Goal: Transaction & Acquisition: Book appointment/travel/reservation

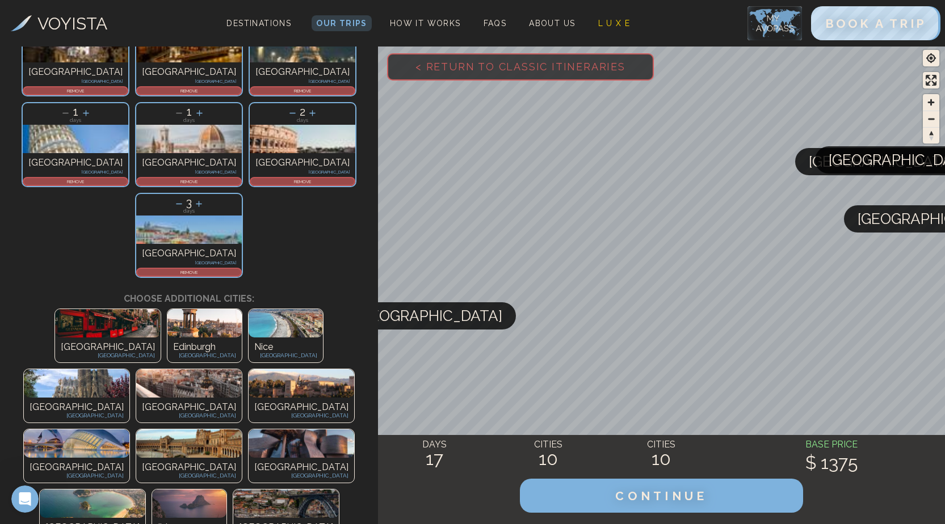
scroll to position [227, 0]
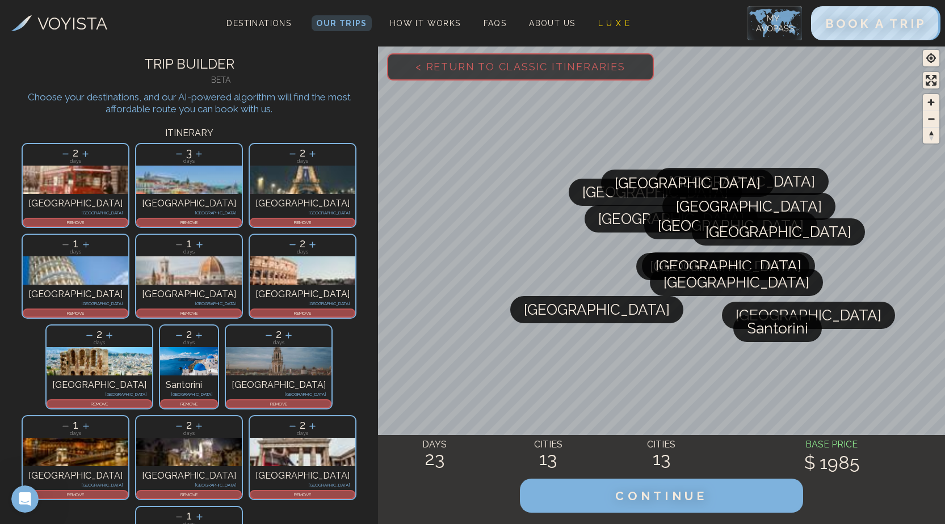
scroll to position [0, 0]
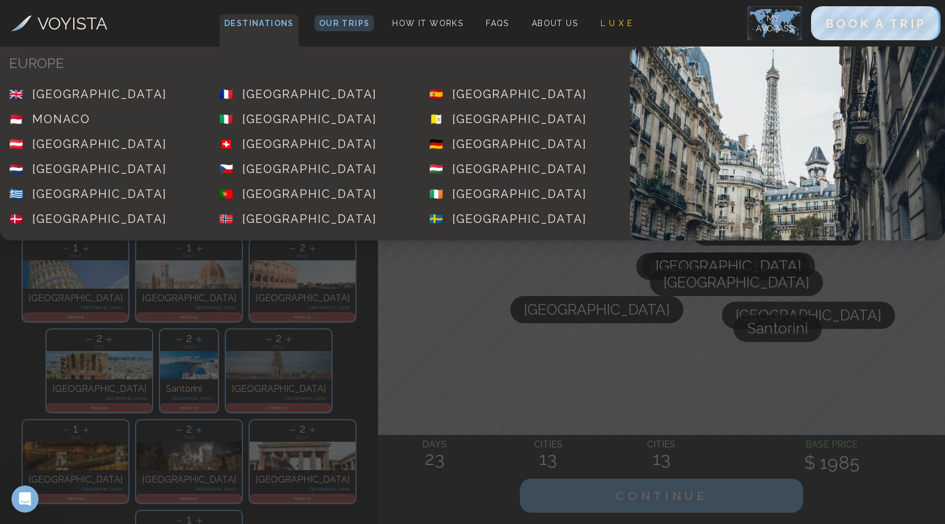
click at [261, 27] on span "Destinations" at bounding box center [259, 30] width 79 height 33
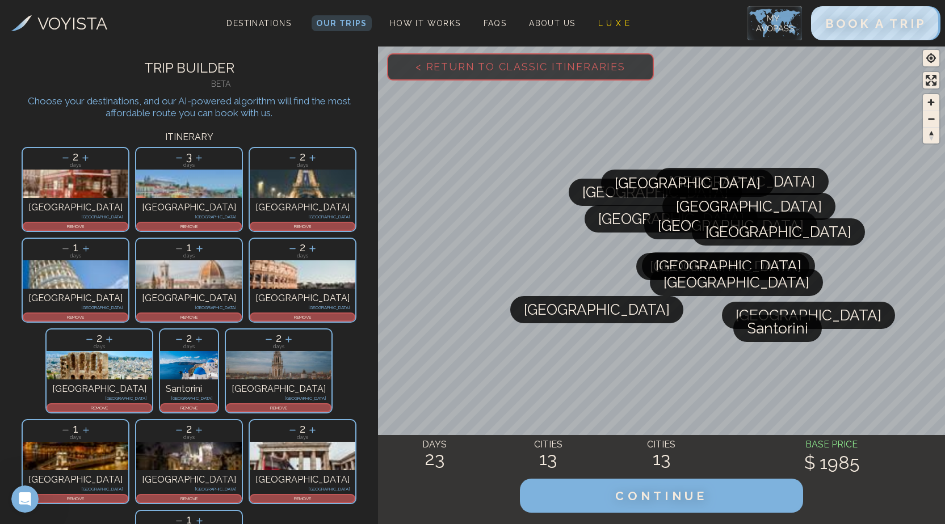
click at [57, 20] on h3 "VOYISTA" at bounding box center [72, 24] width 70 height 26
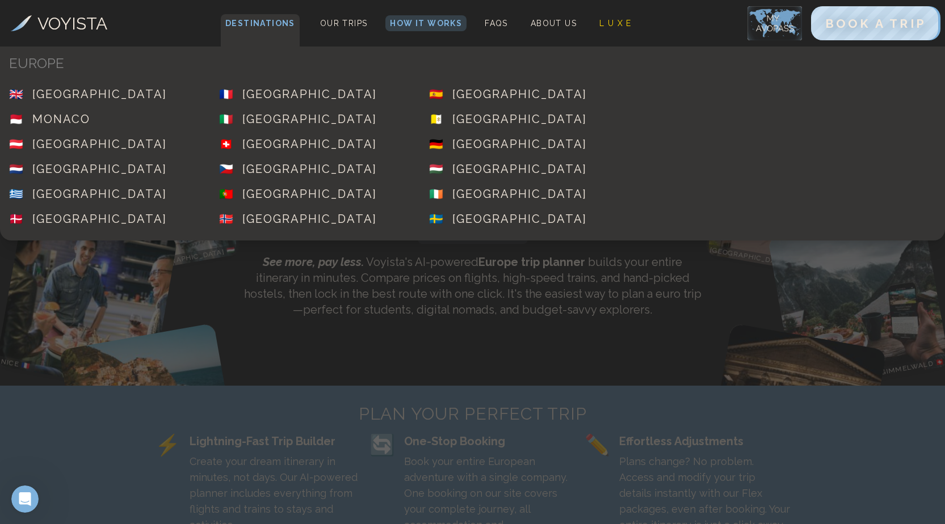
click at [281, 26] on span "Destinations" at bounding box center [260, 30] width 79 height 33
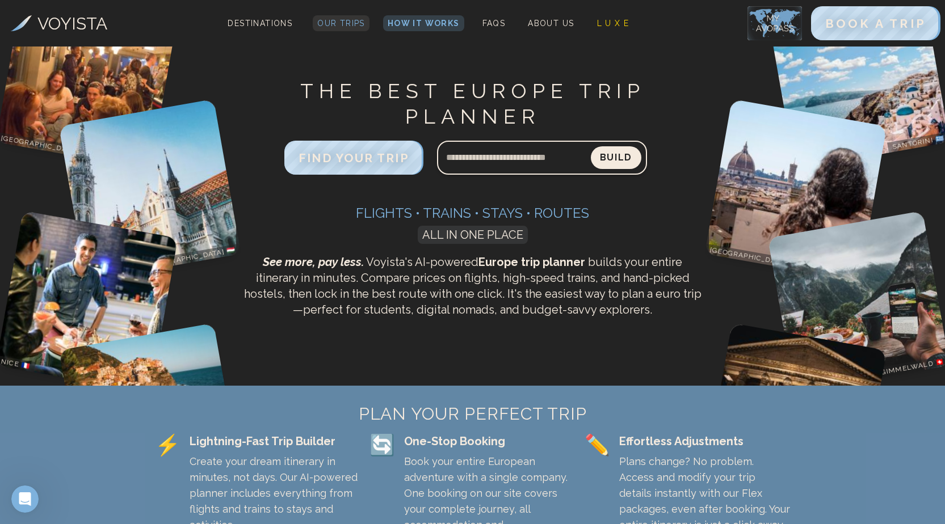
click at [359, 22] on span "Our Trips" at bounding box center [341, 23] width 48 height 9
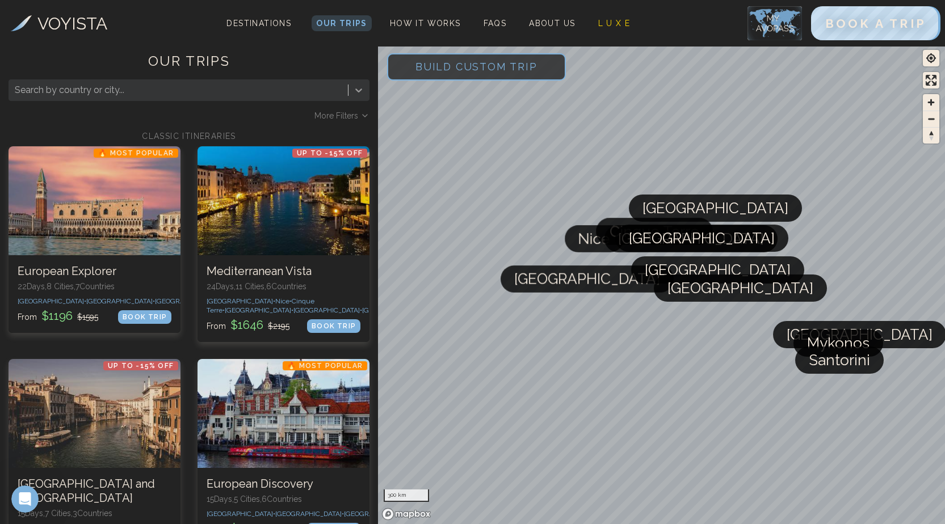
click at [357, 90] on icon at bounding box center [358, 90] width 7 height 4
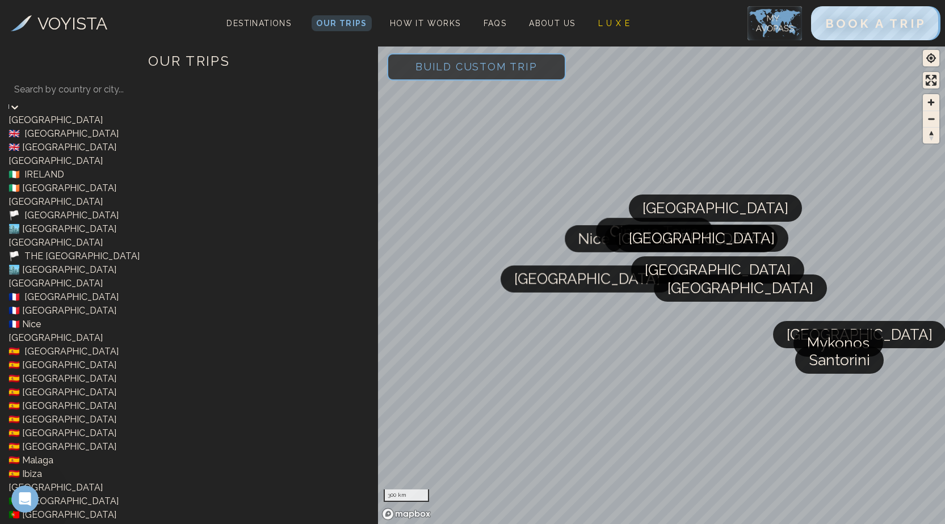
scroll to position [284, 0]
click at [98, 345] on div "🇪🇸 SPAIN" at bounding box center [189, 352] width 361 height 14
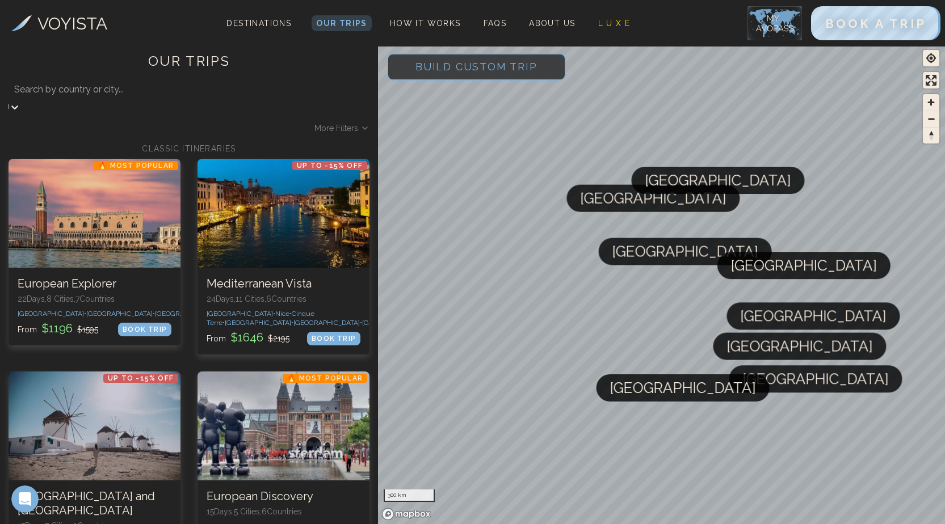
click at [18, 106] on icon at bounding box center [14, 108] width 7 height 4
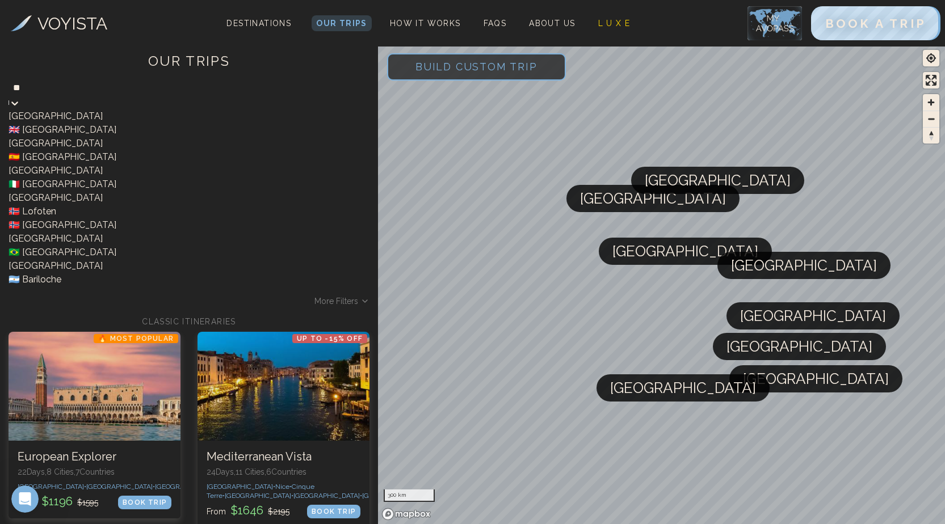
type input "*"
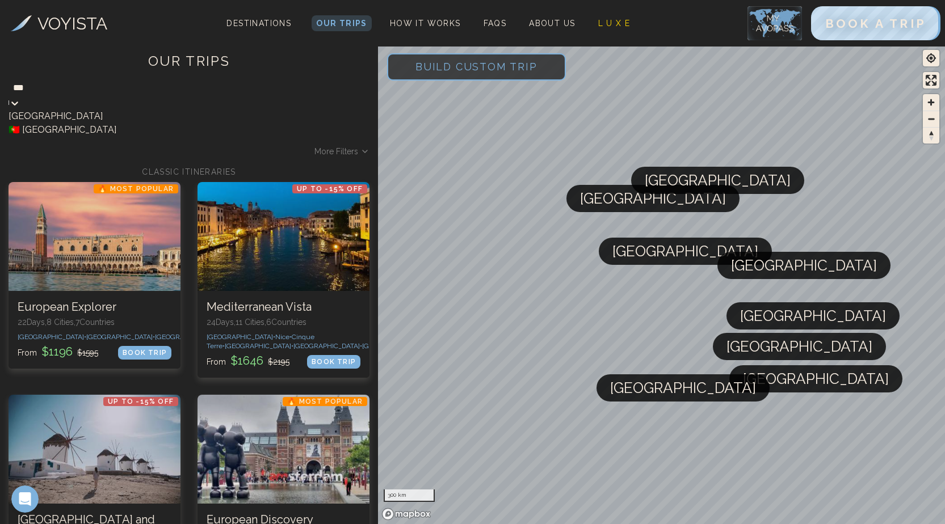
type input "****"
click at [160, 129] on div "🇵🇹 [GEOGRAPHIC_DATA]" at bounding box center [189, 130] width 361 height 14
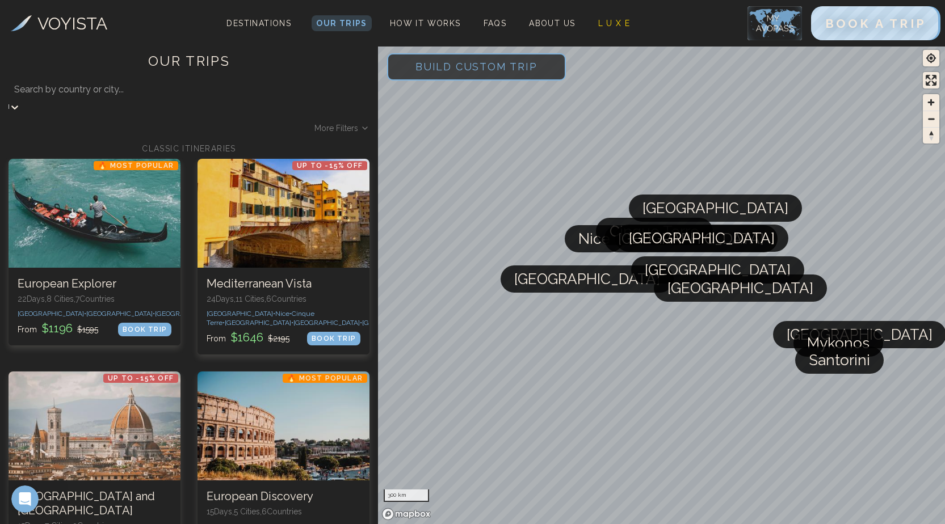
click at [226, 94] on div at bounding box center [188, 90] width 349 height 16
click at [489, 58] on span "Build Custom Trip" at bounding box center [476, 67] width 158 height 48
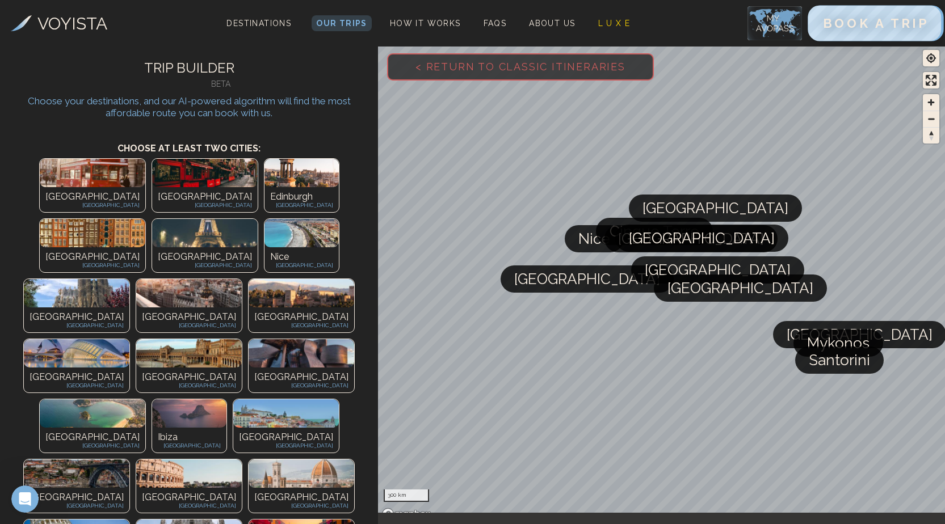
click at [914, 20] on span "BOOK A TRIP" at bounding box center [875, 23] width 106 height 15
click at [893, 24] on span "BOOK A TRIP" at bounding box center [875, 23] width 106 height 15
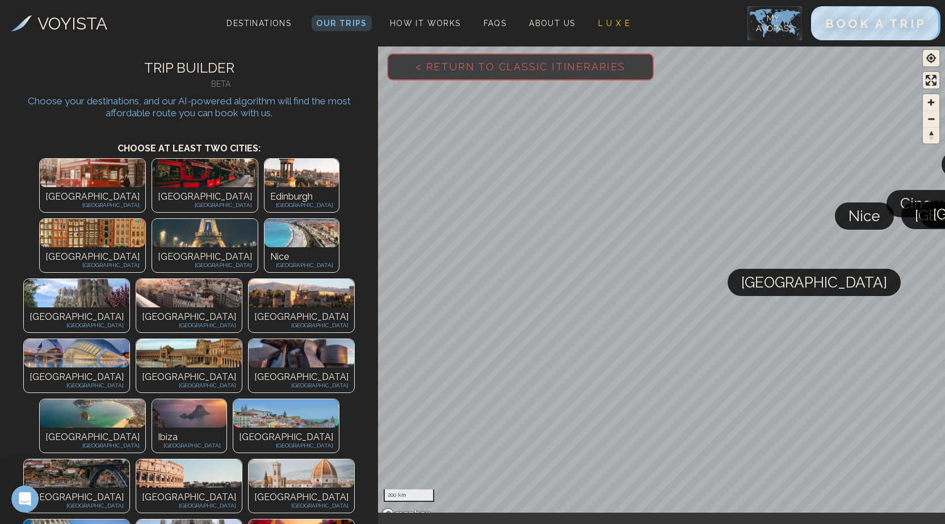
click at [145, 247] on div "Amsterdam The Netherlands" at bounding box center [93, 259] width 106 height 25
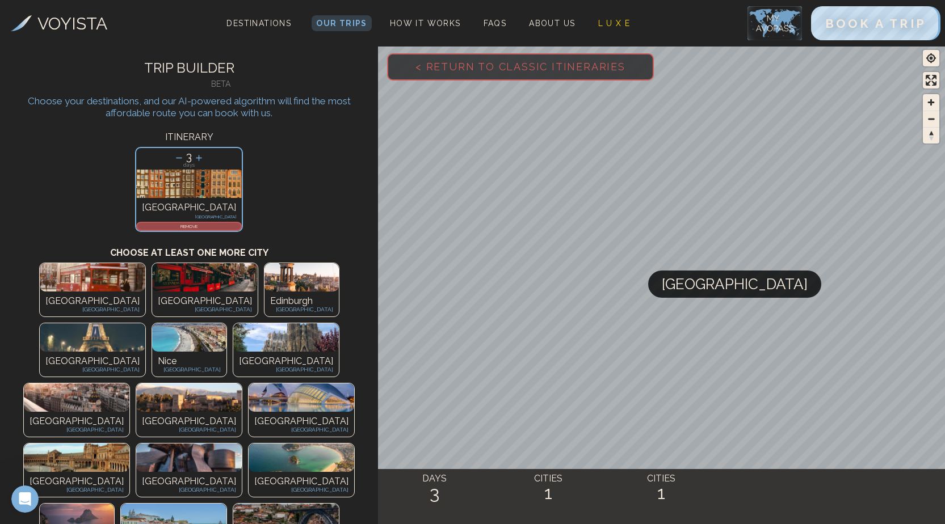
click at [145, 323] on img at bounding box center [93, 337] width 106 height 28
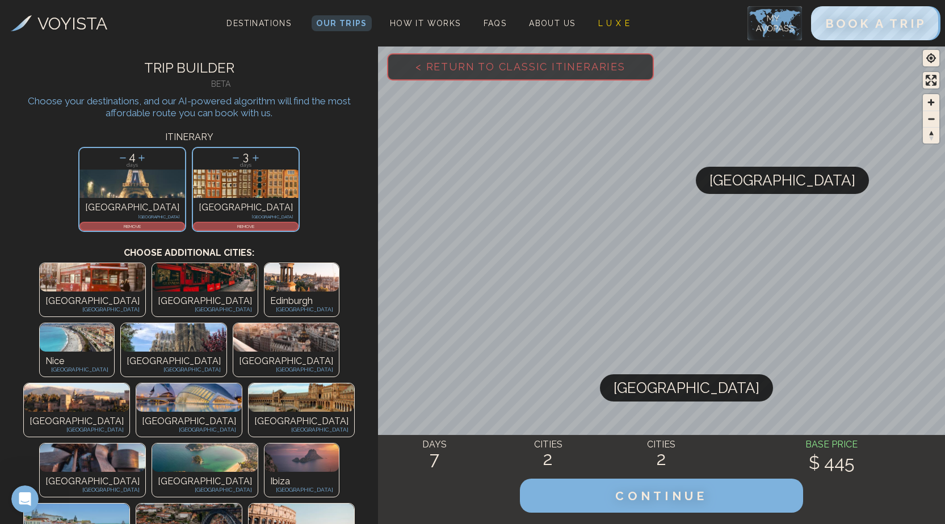
click at [226, 323] on img at bounding box center [174, 337] width 106 height 28
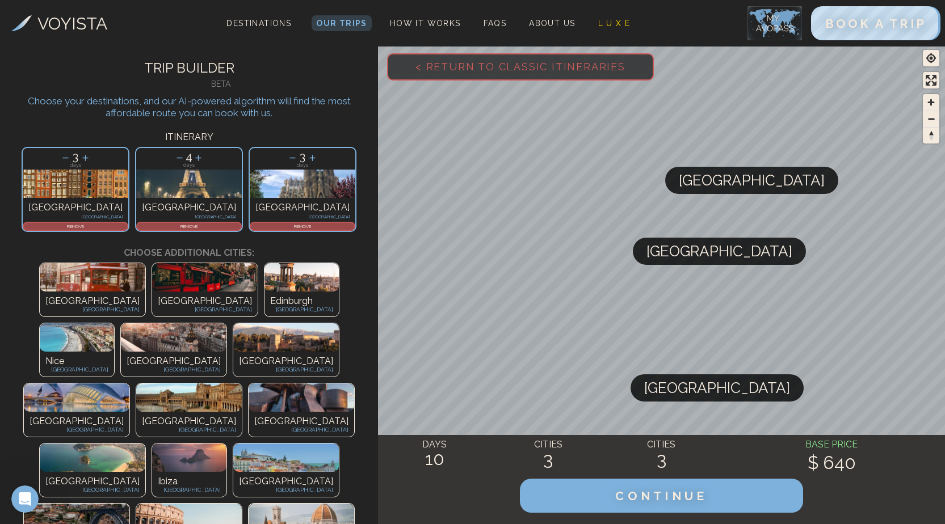
click at [240, 444] on img at bounding box center [286, 458] width 106 height 28
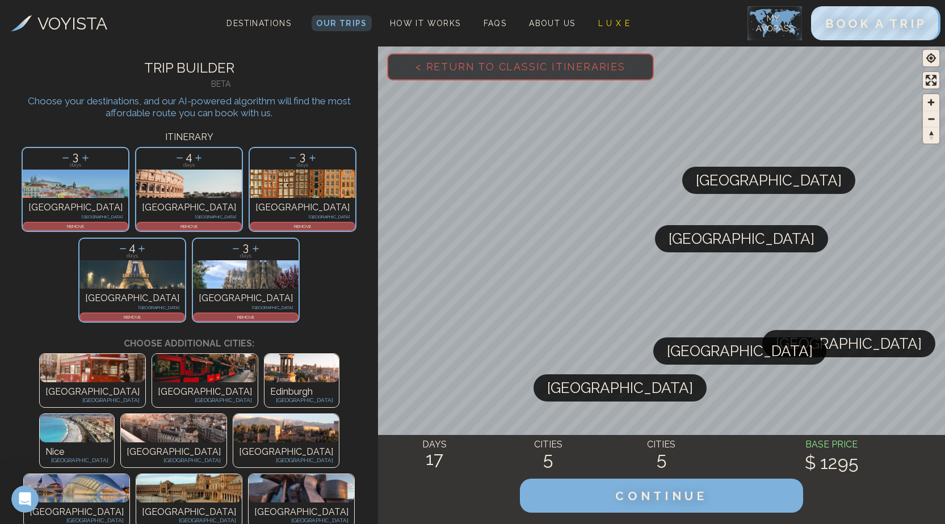
click at [137, 224] on p "REMOVE" at bounding box center [188, 226] width 103 height 7
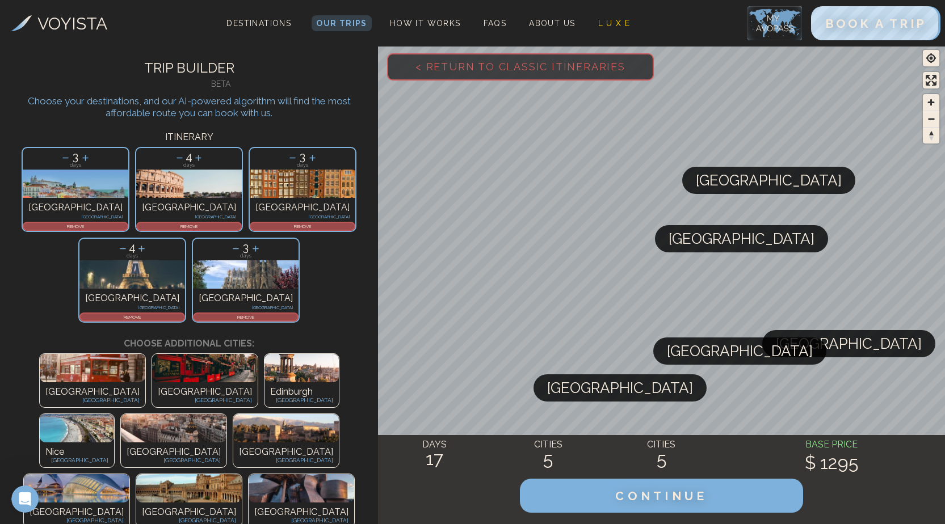
click at [296, 314] on p "REMOVE" at bounding box center [245, 317] width 103 height 7
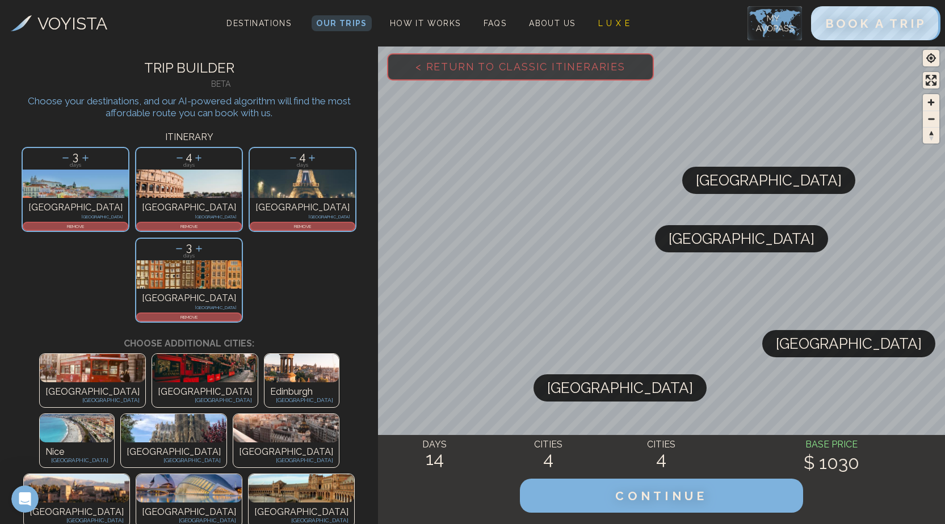
scroll to position [113, 0]
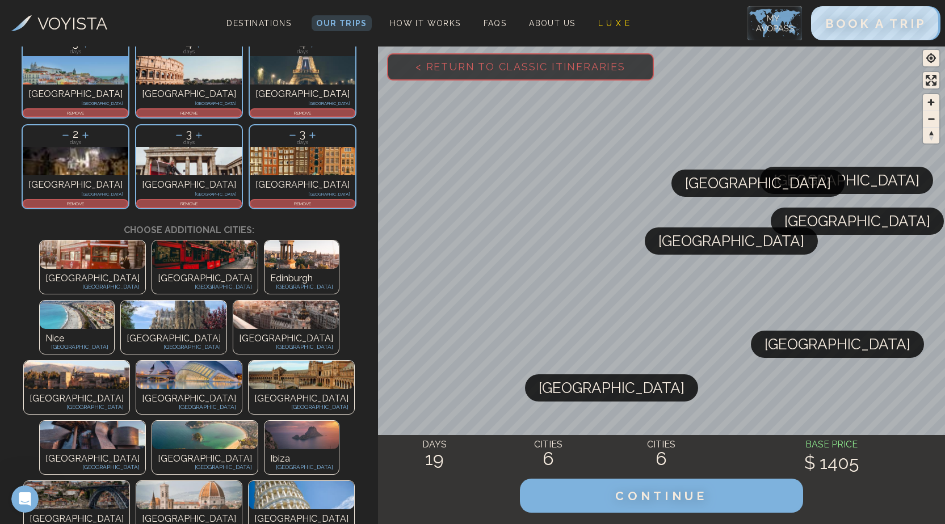
click at [45, 241] on img at bounding box center [93, 255] width 106 height 28
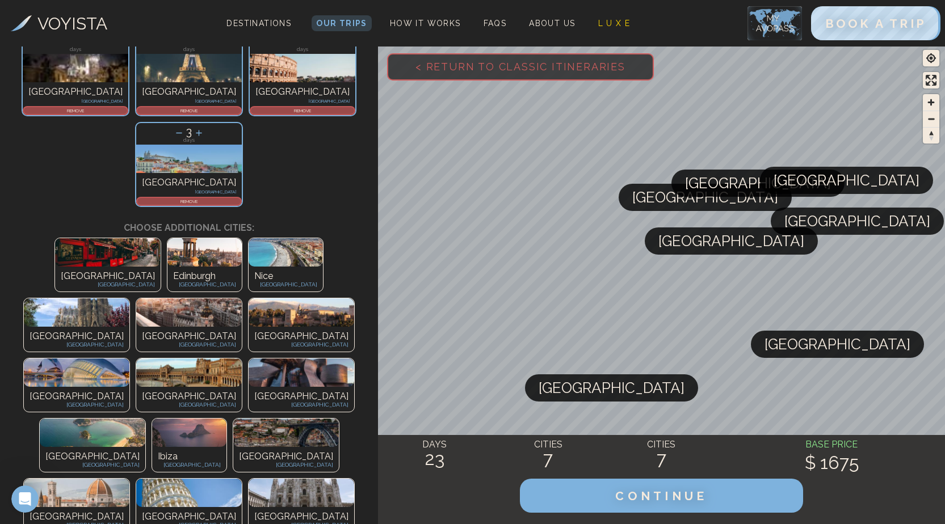
scroll to position [227, 0]
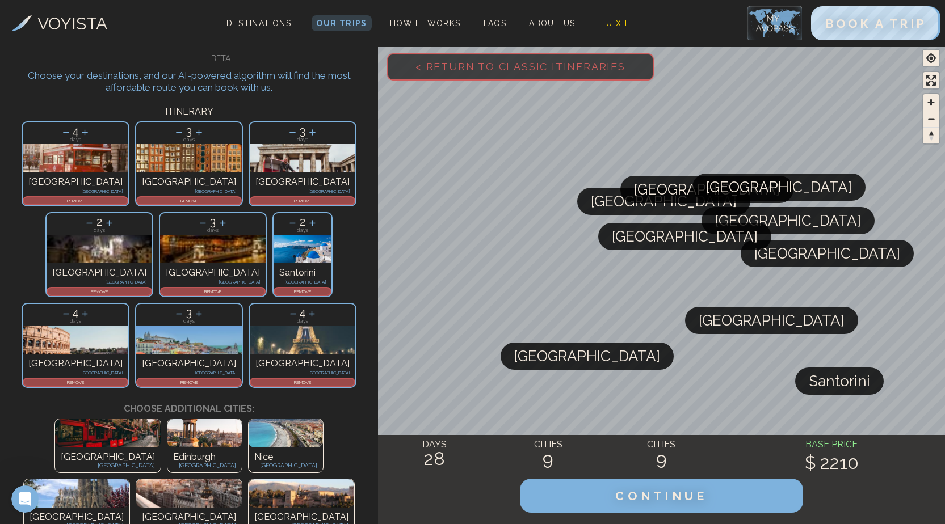
scroll to position [0, 0]
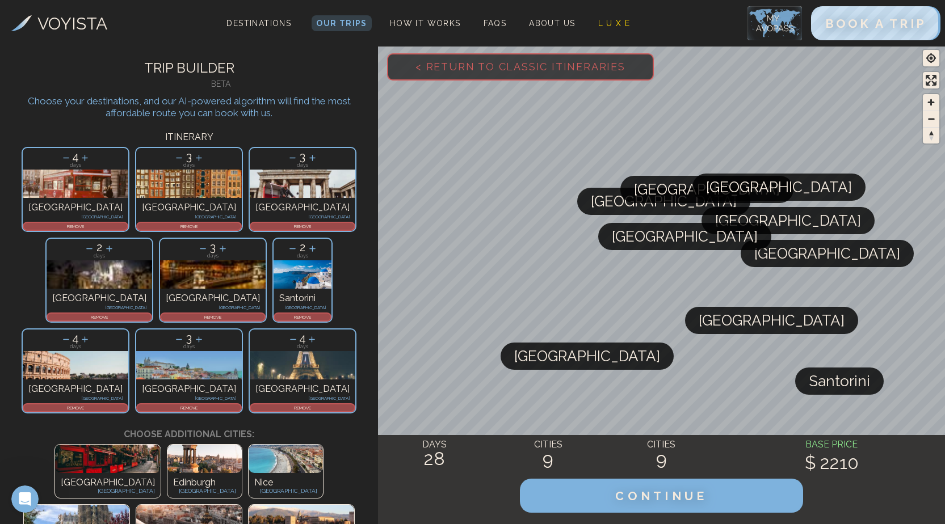
click at [63, 158] on icon at bounding box center [66, 158] width 6 height 1
click at [62, 158] on icon at bounding box center [65, 158] width 6 height 1
click at [286, 156] on icon at bounding box center [292, 158] width 12 height 12
click at [209, 243] on icon at bounding box center [203, 249] width 12 height 12
click at [69, 339] on icon at bounding box center [66, 339] width 6 height 1
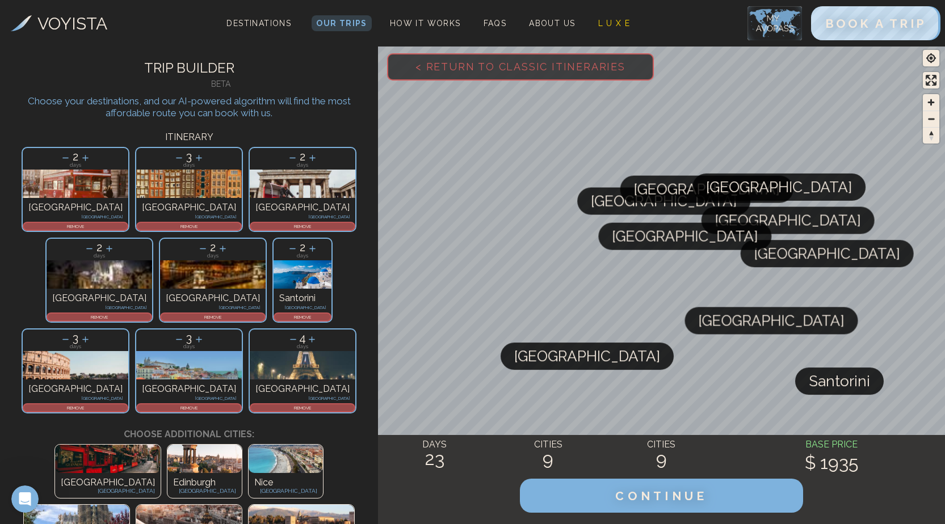
click at [69, 339] on icon at bounding box center [65, 339] width 6 height 1
click at [290, 339] on icon at bounding box center [293, 339] width 6 height 1
click at [289, 339] on icon at bounding box center [292, 339] width 6 height 1
click at [330, 314] on p "REMOVE" at bounding box center [303, 317] width 56 height 7
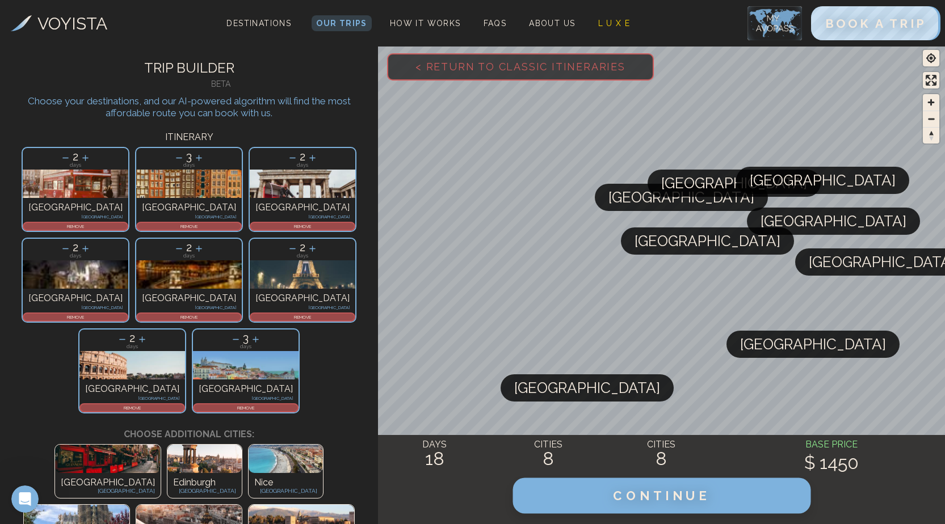
click at [667, 503] on span "CONTINUE" at bounding box center [661, 495] width 97 height 15
click at [663, 502] on span "CONTINUE" at bounding box center [661, 495] width 97 height 15
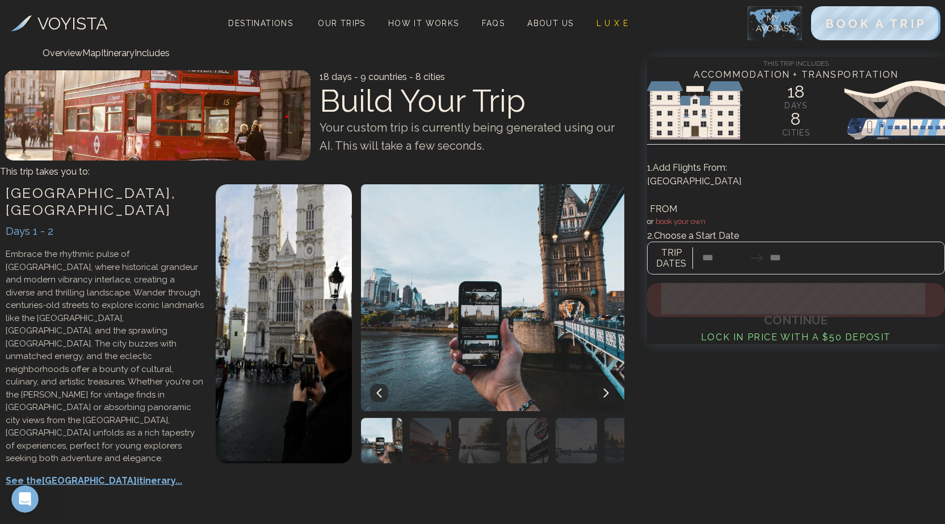
click at [739, 236] on div at bounding box center [796, 252] width 298 height 44
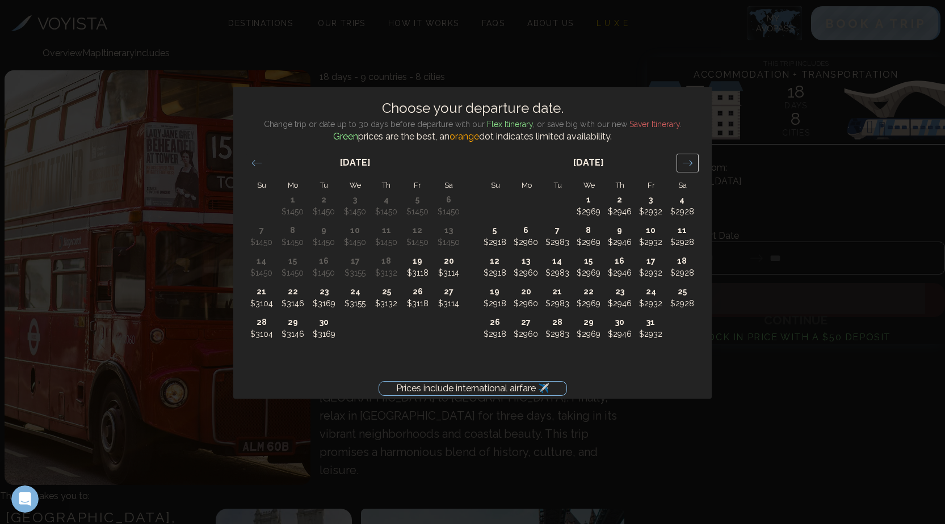
click at [690, 163] on icon "Move forward to switch to the next month." at bounding box center [687, 163] width 11 height 11
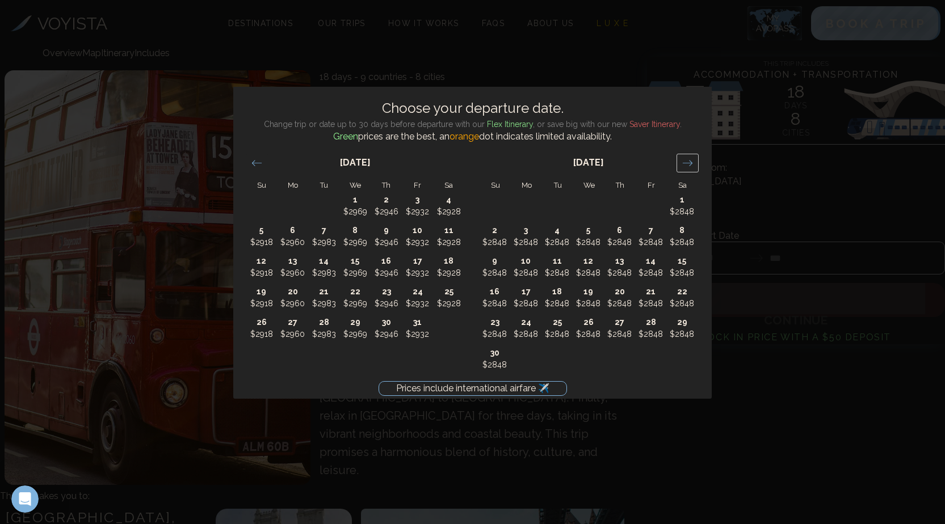
click at [690, 163] on icon "Move forward to switch to the next month." at bounding box center [687, 163] width 11 height 11
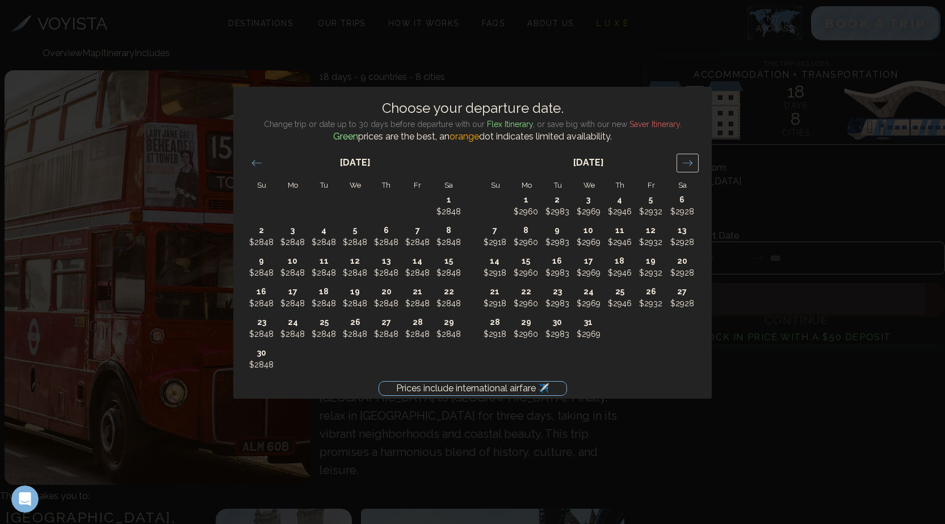
click at [690, 163] on icon "Move forward to switch to the next month." at bounding box center [687, 163] width 11 height 11
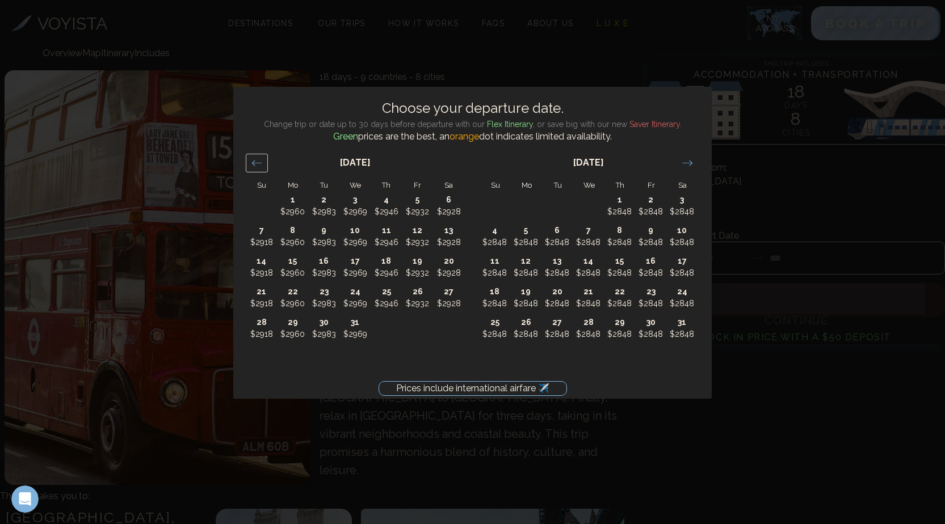
click at [256, 164] on icon "Move backward to switch to the previous month." at bounding box center [256, 163] width 11 height 11
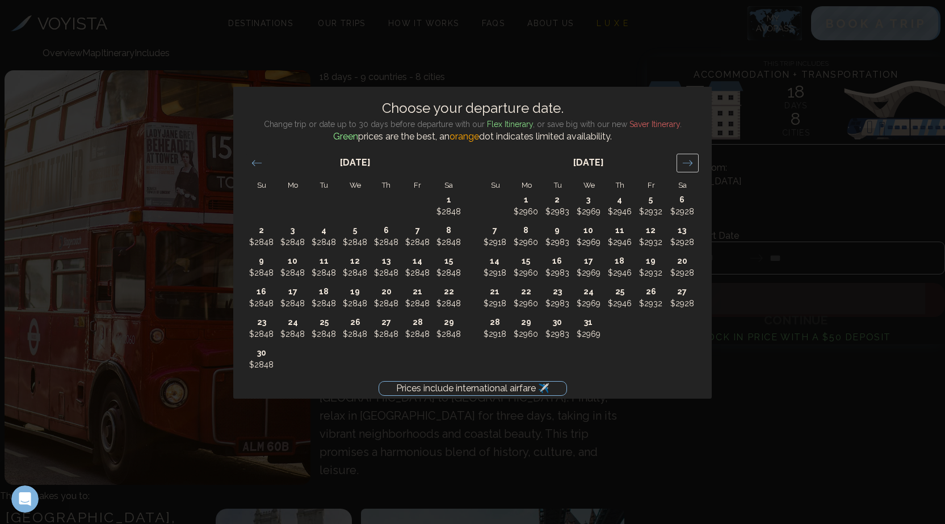
click at [687, 163] on icon "Move forward to switch to the next month." at bounding box center [687, 163] width 10 height 6
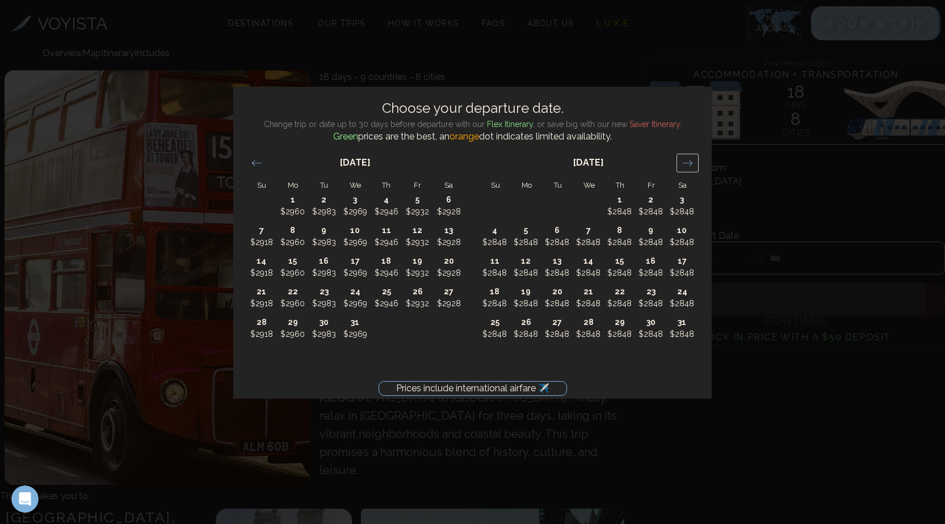
click at [687, 163] on icon "Move forward to switch to the next month." at bounding box center [687, 163] width 10 height 6
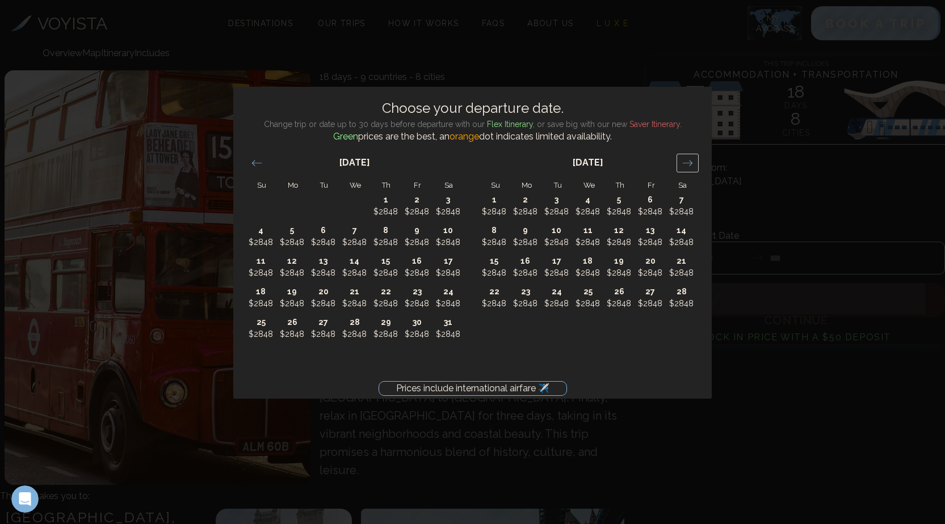
click at [687, 163] on icon "Move forward to switch to the next month." at bounding box center [687, 163] width 10 height 6
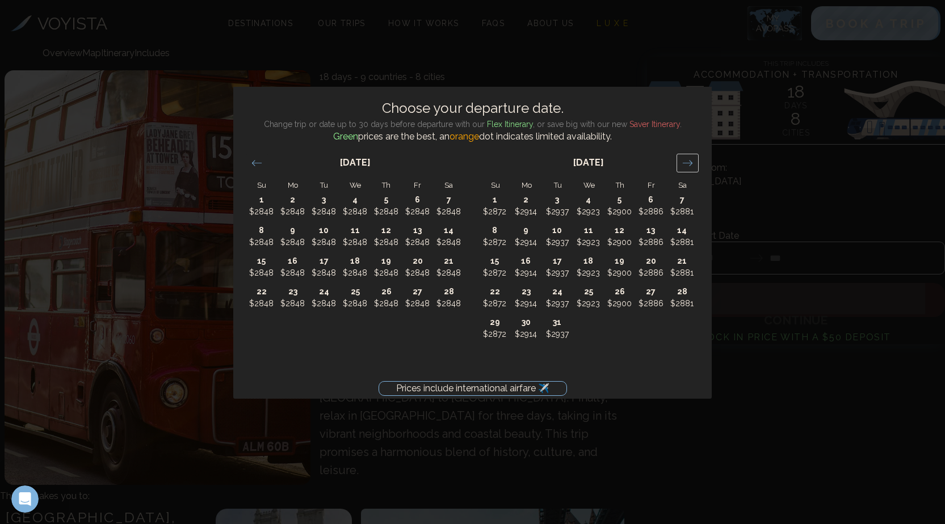
click at [687, 163] on icon "Move forward to switch to the next month." at bounding box center [687, 163] width 10 height 6
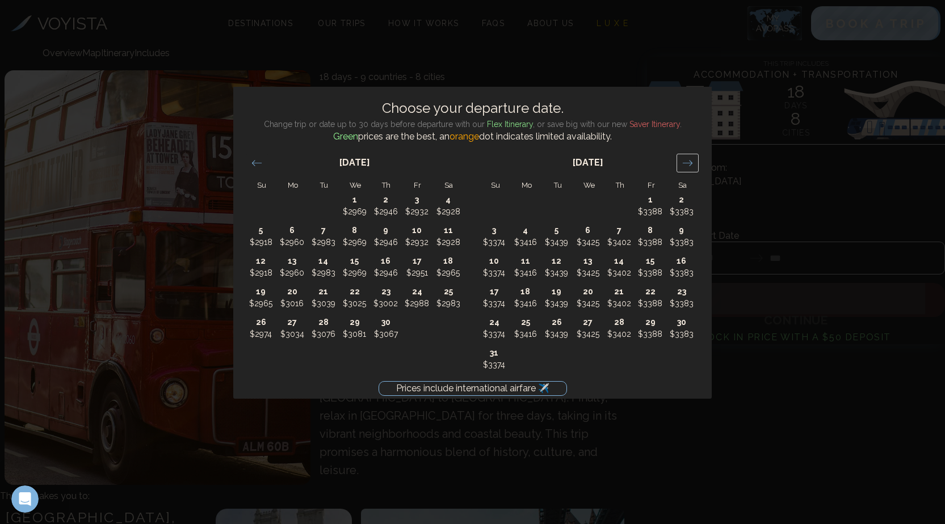
click at [687, 163] on icon "Move forward to switch to the next month." at bounding box center [687, 163] width 10 height 6
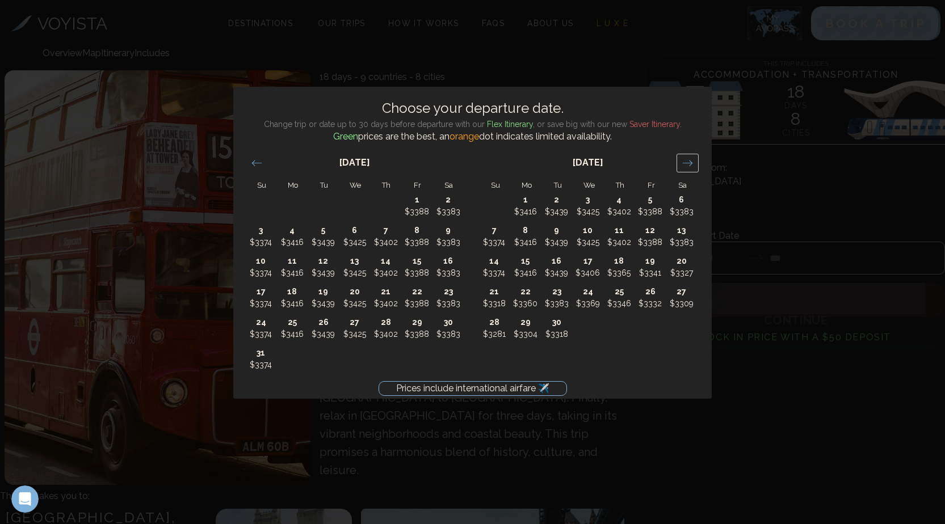
click at [687, 163] on icon "Move forward to switch to the next month." at bounding box center [687, 163] width 10 height 6
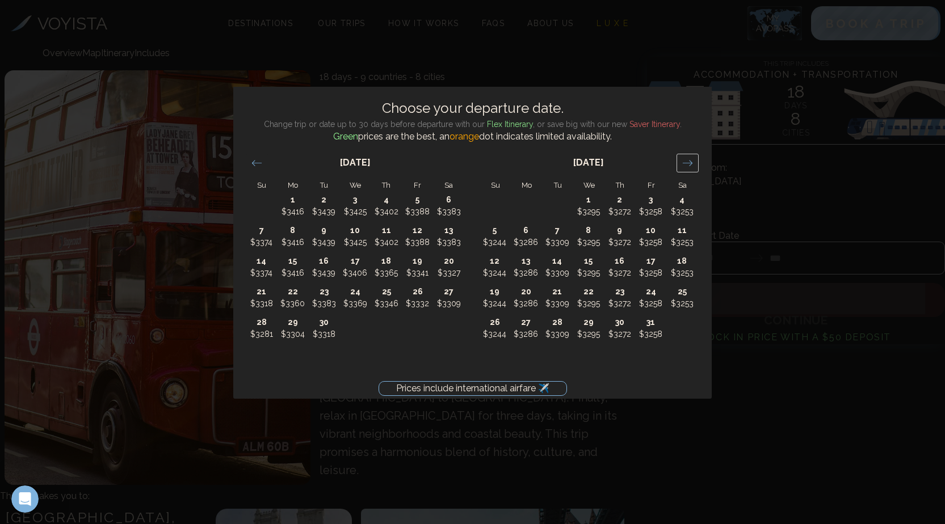
click at [687, 163] on icon "Move forward to switch to the next month." at bounding box center [687, 163] width 10 height 6
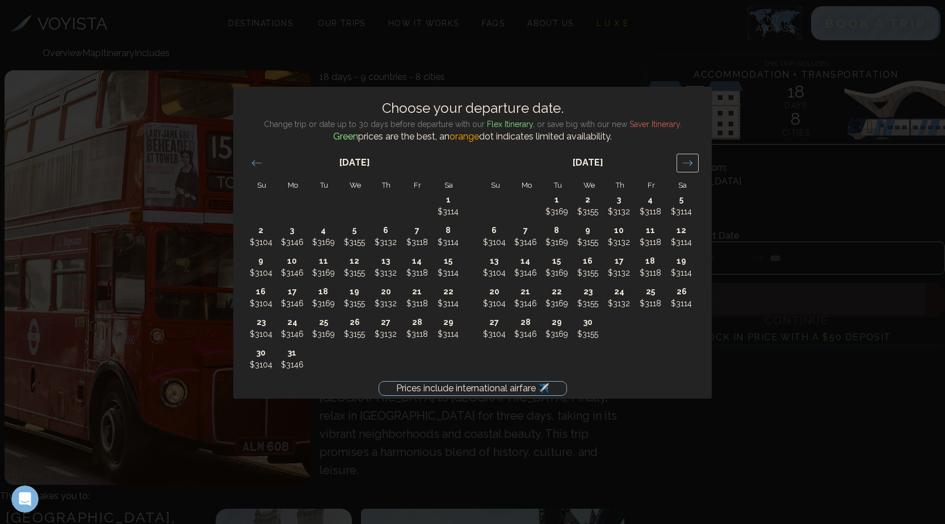
click at [687, 163] on icon "Move forward to switch to the next month." at bounding box center [687, 163] width 10 height 6
click at [262, 163] on div "Move backward to switch to the previous month." at bounding box center [257, 163] width 22 height 19
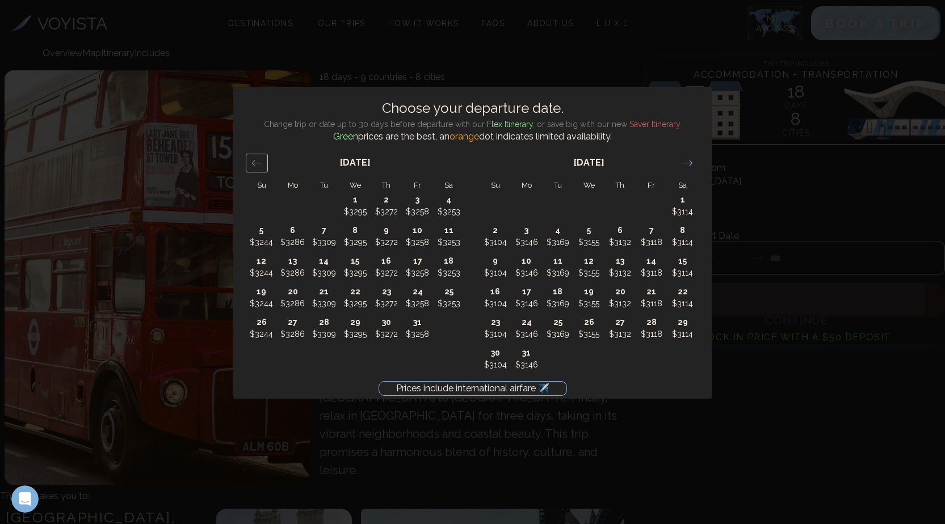
click at [262, 163] on div "Move backward to switch to the previous month." at bounding box center [257, 163] width 22 height 19
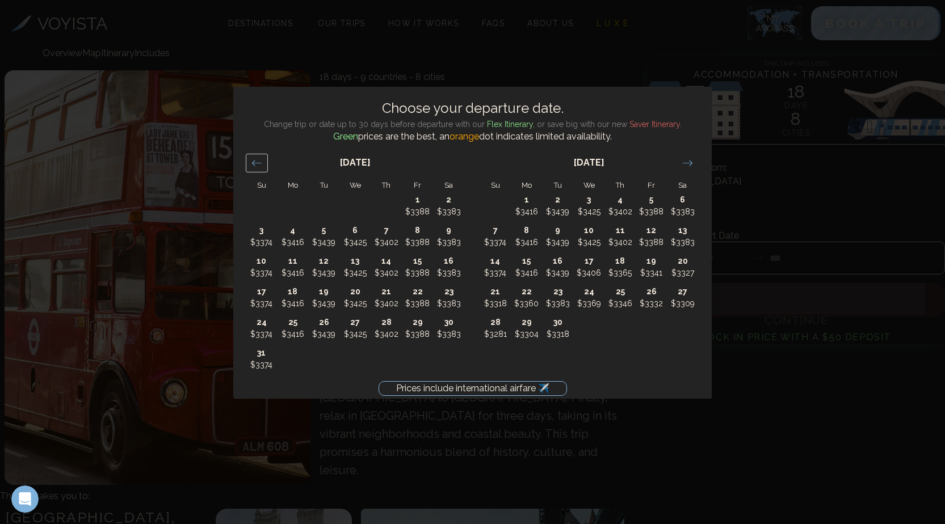
click at [262, 163] on div "Move backward to switch to the previous month." at bounding box center [257, 163] width 22 height 19
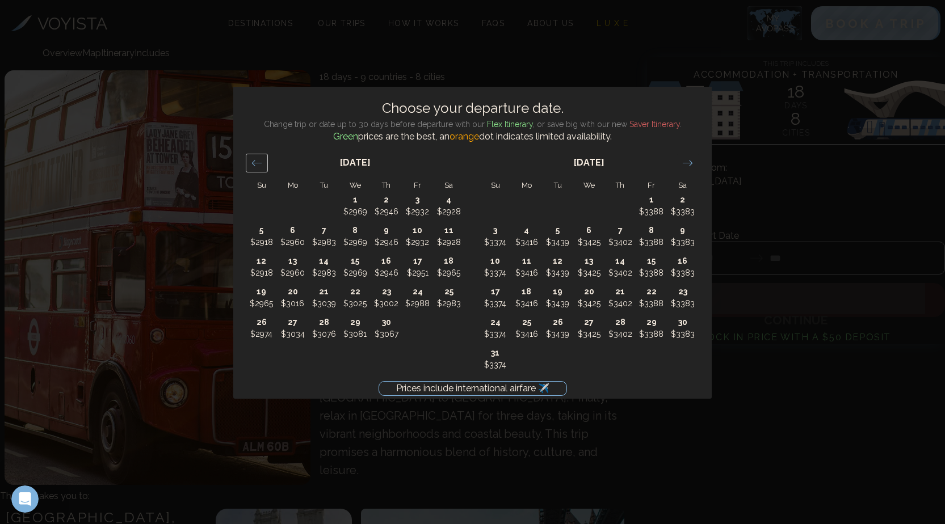
click at [262, 163] on div "Move backward to switch to the previous month." at bounding box center [257, 163] width 22 height 19
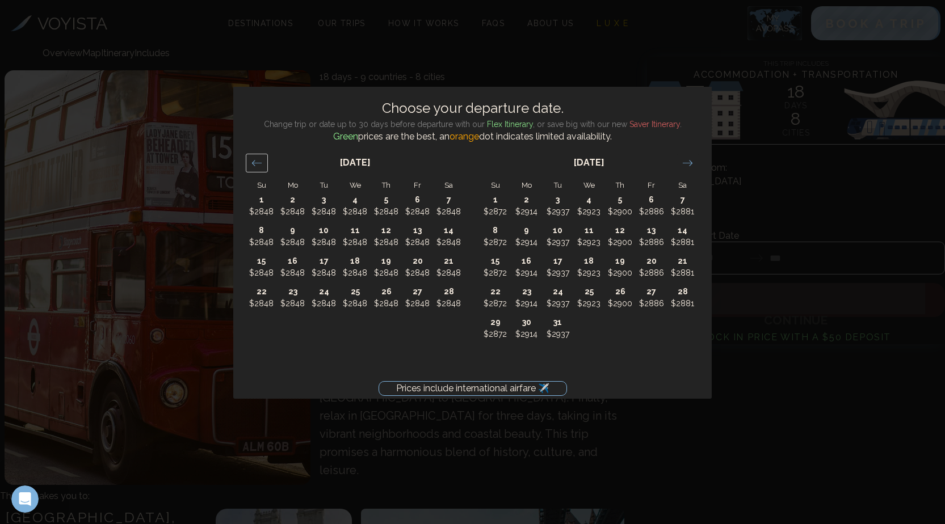
click at [262, 163] on div "Move backward to switch to the previous month." at bounding box center [257, 163] width 22 height 19
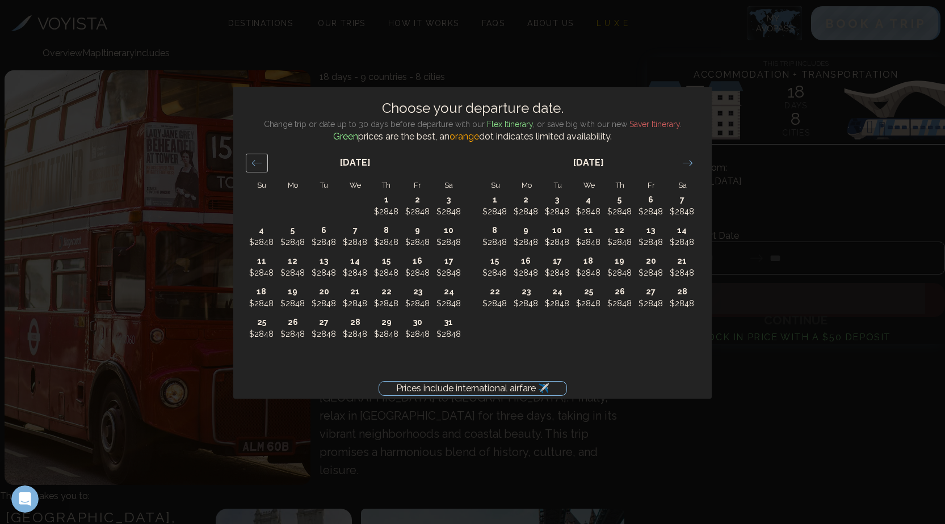
click at [262, 163] on div "Move backward to switch to the previous month." at bounding box center [257, 163] width 22 height 19
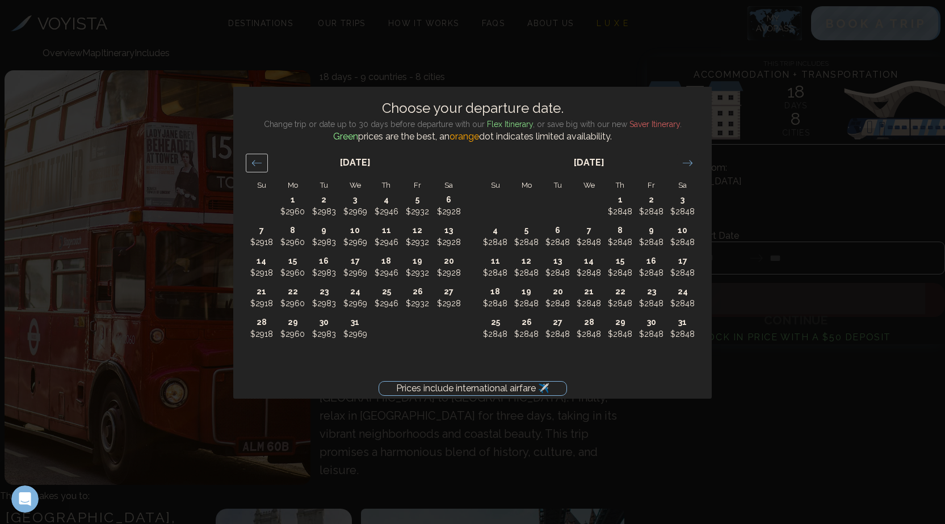
click at [262, 163] on div "Move backward to switch to the previous month." at bounding box center [257, 163] width 22 height 19
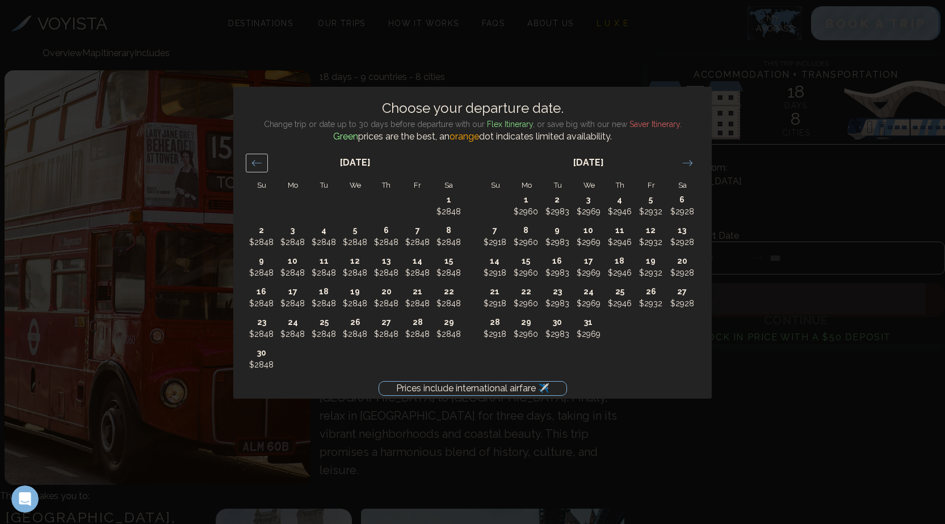
click at [262, 163] on div "Move backward to switch to the previous month." at bounding box center [257, 163] width 22 height 19
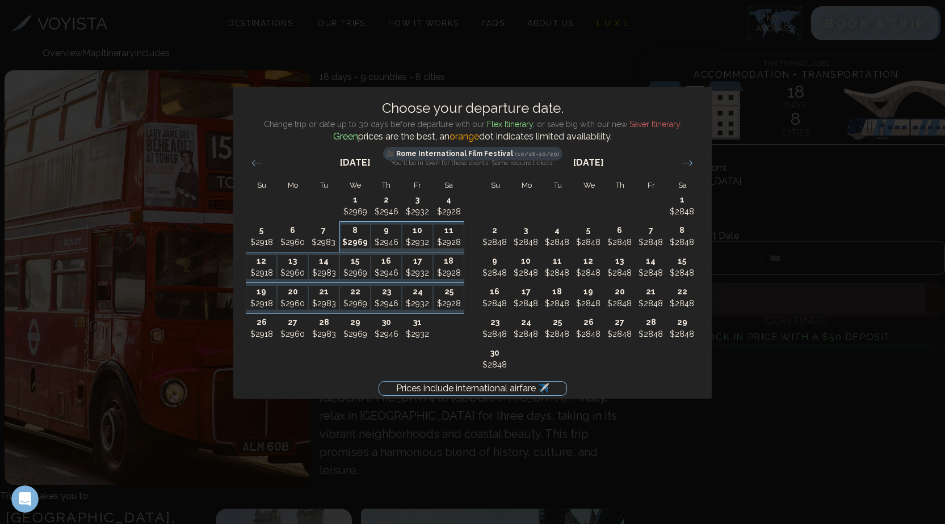
click at [365, 239] on p "$2969" at bounding box center [355, 243] width 30 height 12
type input "*******"
type input "********"
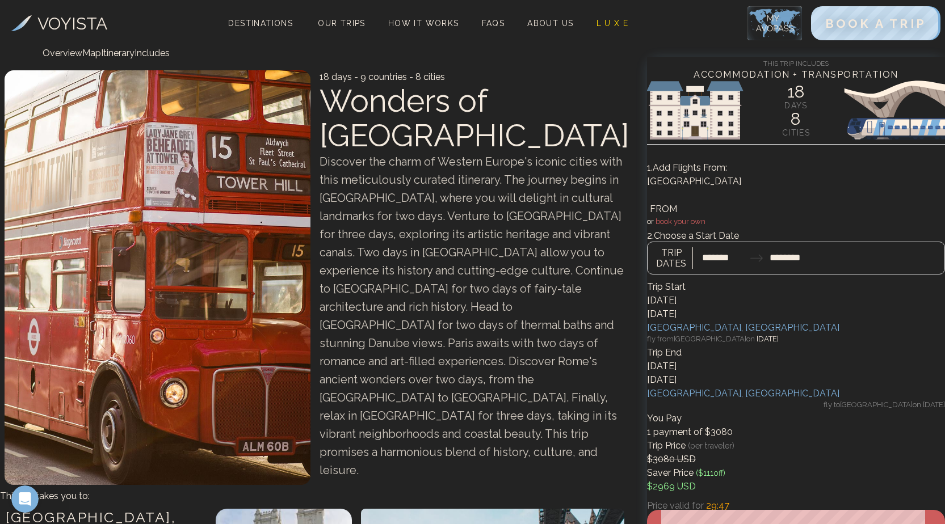
click at [891, 230] on div at bounding box center [796, 252] width 298 height 44
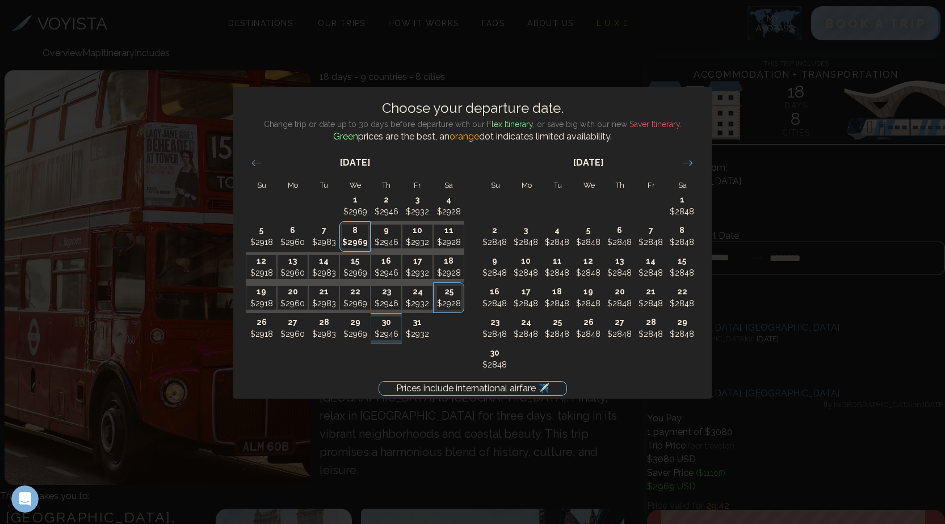
click at [482, 390] on div "September 2025 1 $1450 2 $1450 3 $1450 4 $1450 5 $1450 6 $1450 7 $1450 8 $1450 …" at bounding box center [472, 271] width 478 height 255
drag, startPoint x: 482, startPoint y: 390, endPoint x: 416, endPoint y: 44, distance: 351.7
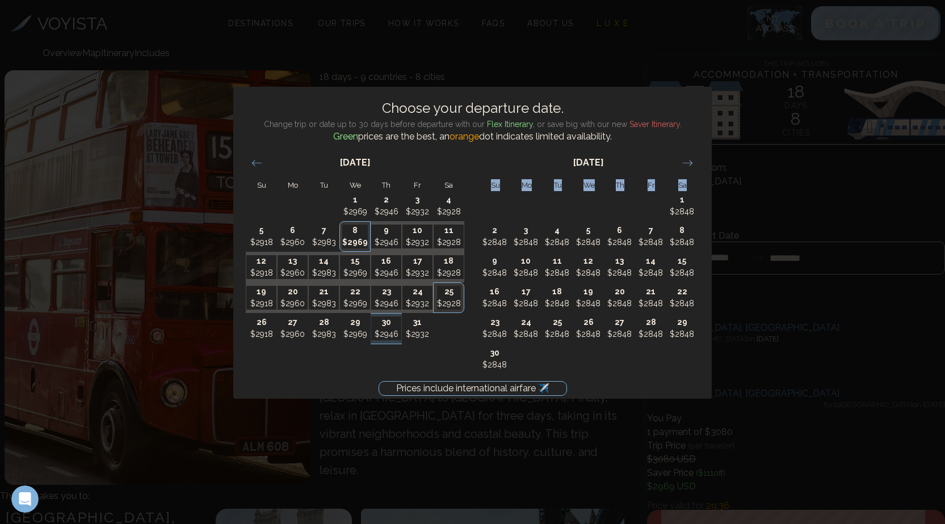
click at [406, 42] on div "Prices include international airfare ✈️ Choose your departure date. Change trip…" at bounding box center [472, 262] width 945 height 524
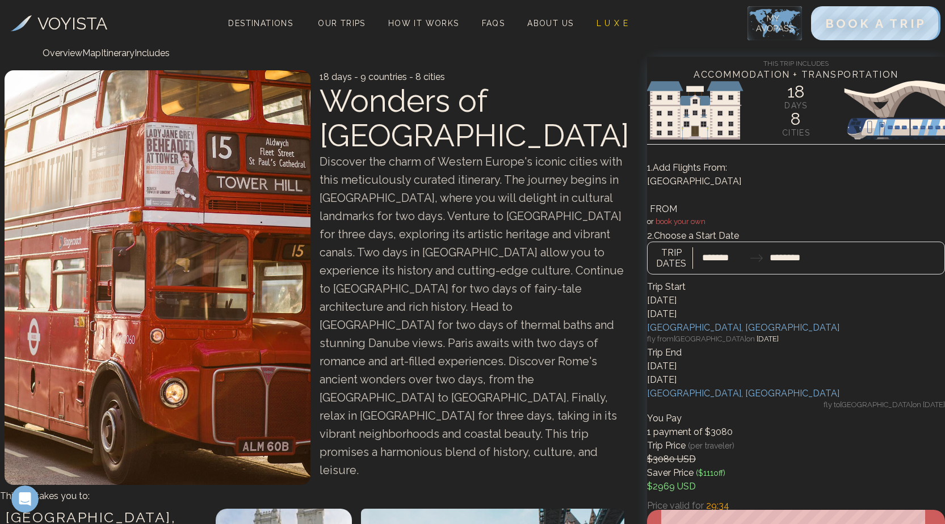
click at [815, 185] on div "[GEOGRAPHIC_DATA]" at bounding box center [796, 189] width 298 height 28
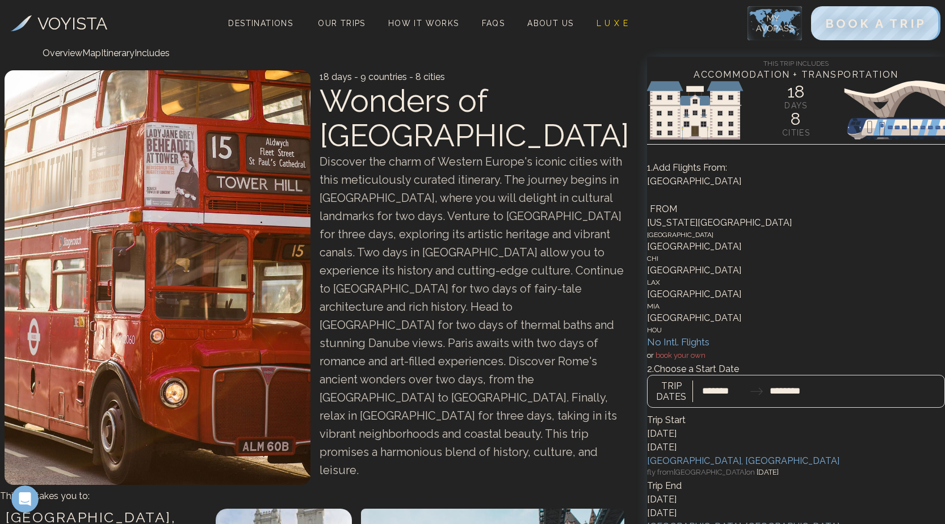
click at [688, 350] on div "No Intl. Flights" at bounding box center [796, 342] width 298 height 15
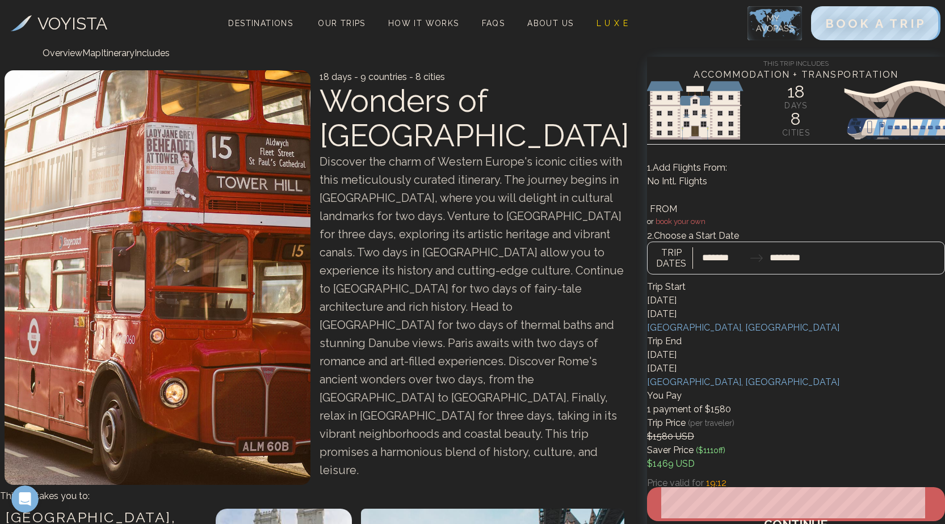
click at [116, 58] on link "Itinerary" at bounding box center [117, 53] width 33 height 11
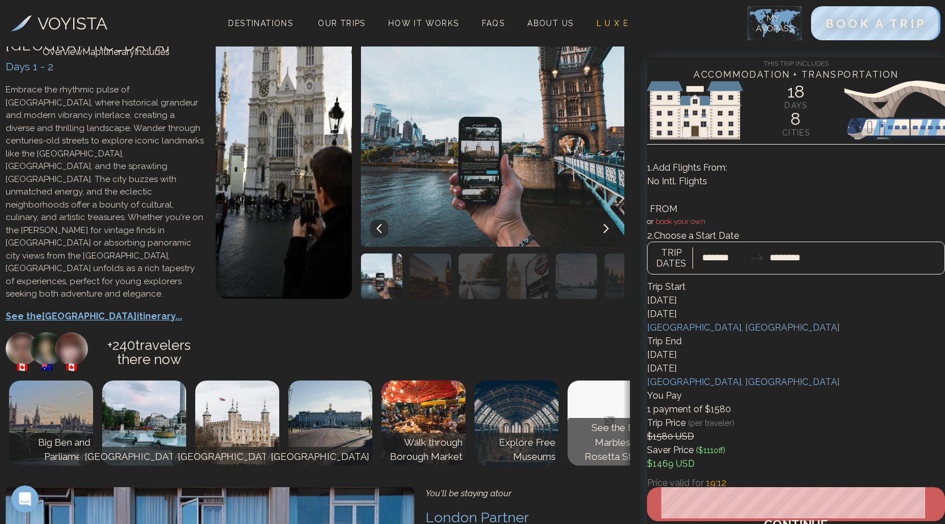
scroll to position [530, 0]
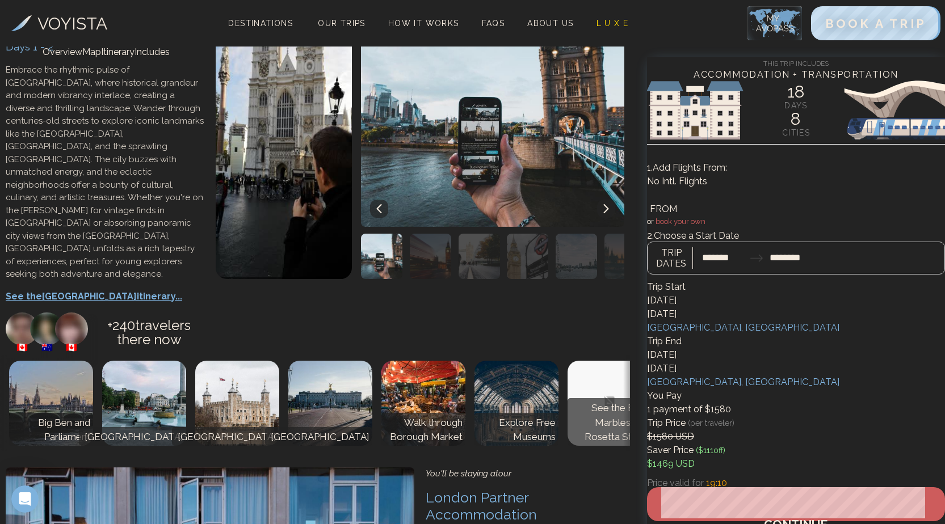
click at [170, 57] on link "Includes" at bounding box center [151, 52] width 35 height 11
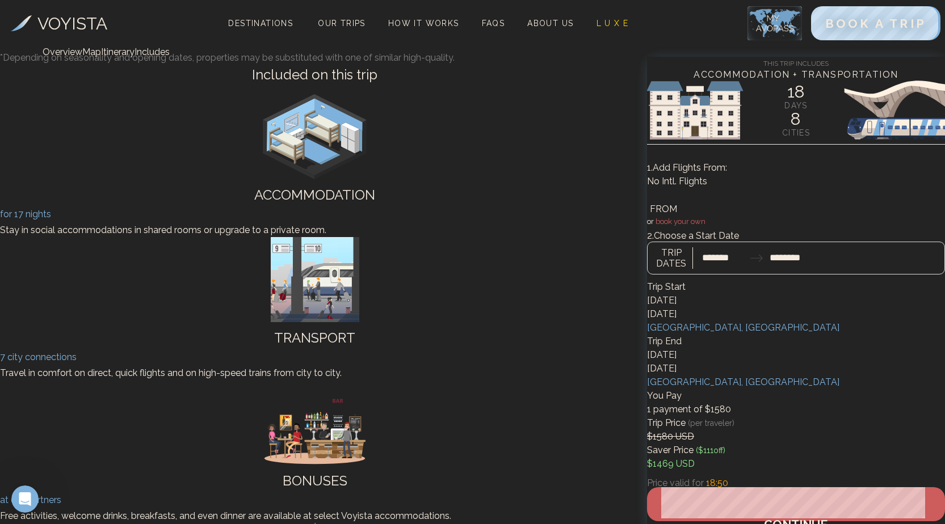
scroll to position [6538, 0]
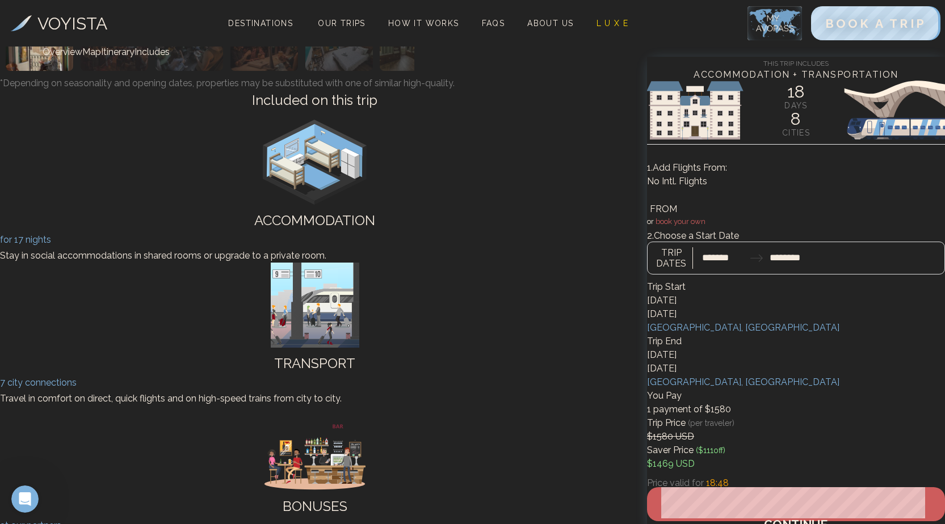
click at [125, 57] on link "Itinerary" at bounding box center [117, 52] width 33 height 11
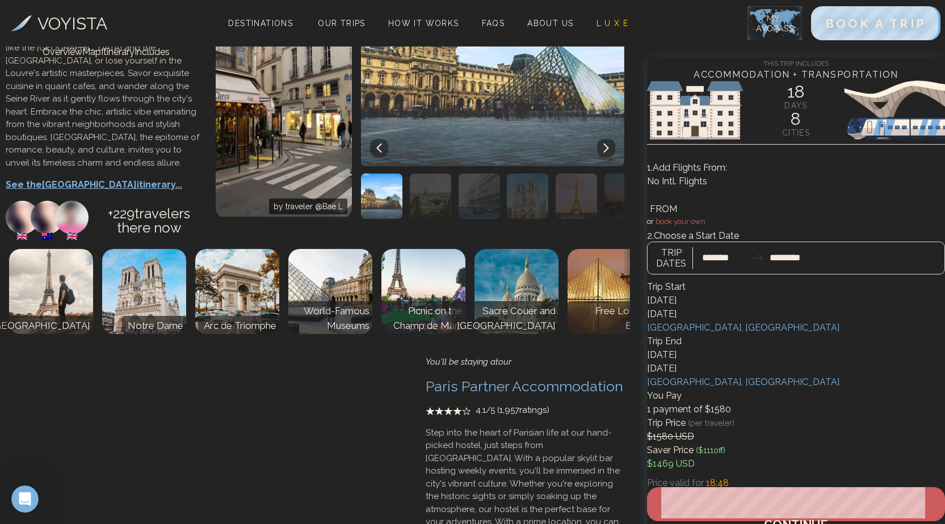
scroll to position [529, 0]
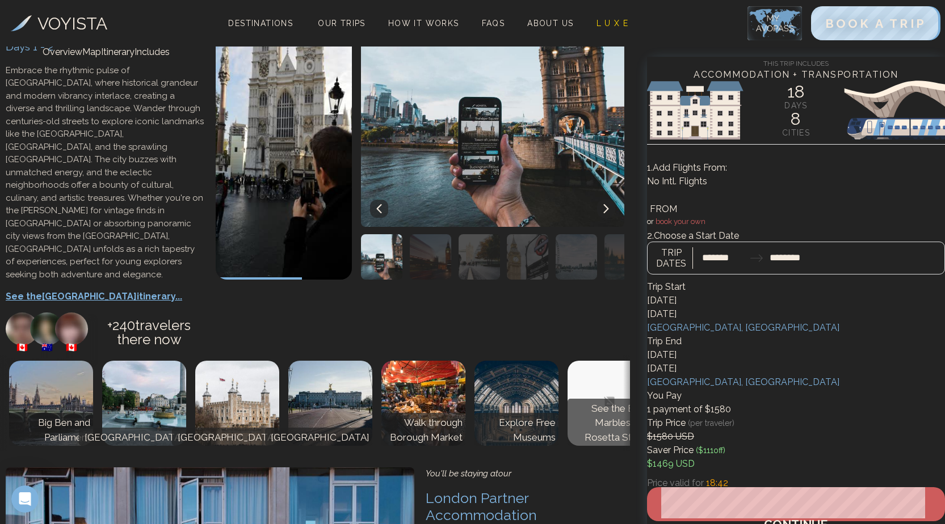
click at [78, 303] on p "See the London itinerary..." at bounding box center [105, 297] width 199 height 14
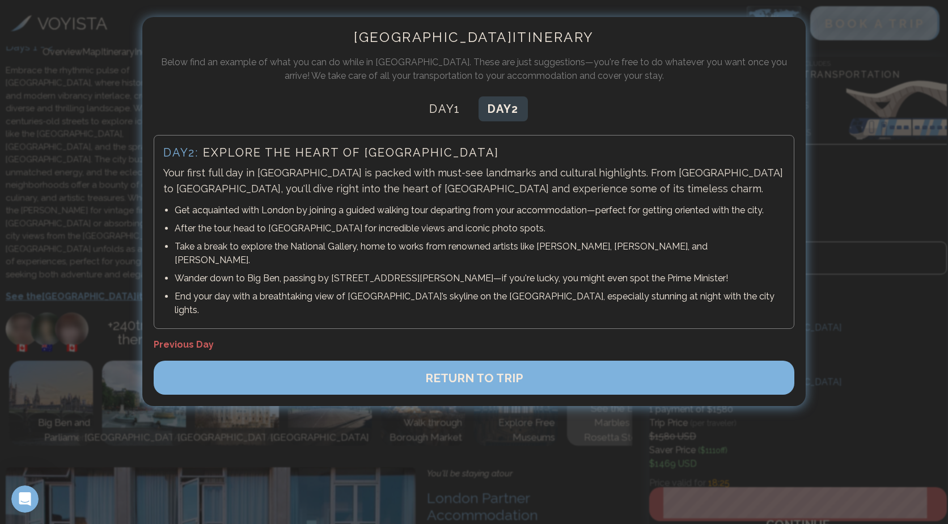
click at [492, 112] on button "Day 2" at bounding box center [503, 108] width 49 height 25
click at [489, 371] on span "RETURN TO TRIP" at bounding box center [474, 378] width 98 height 14
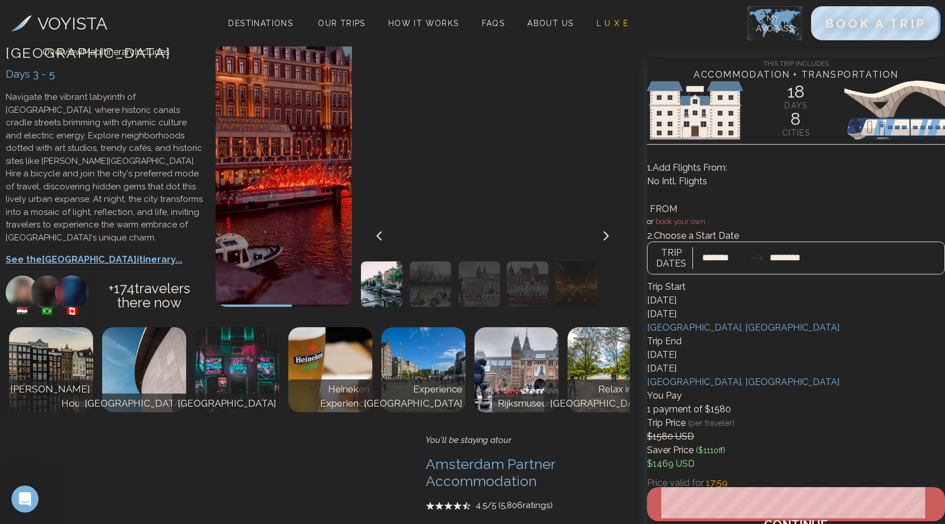
scroll to position [1323, 0]
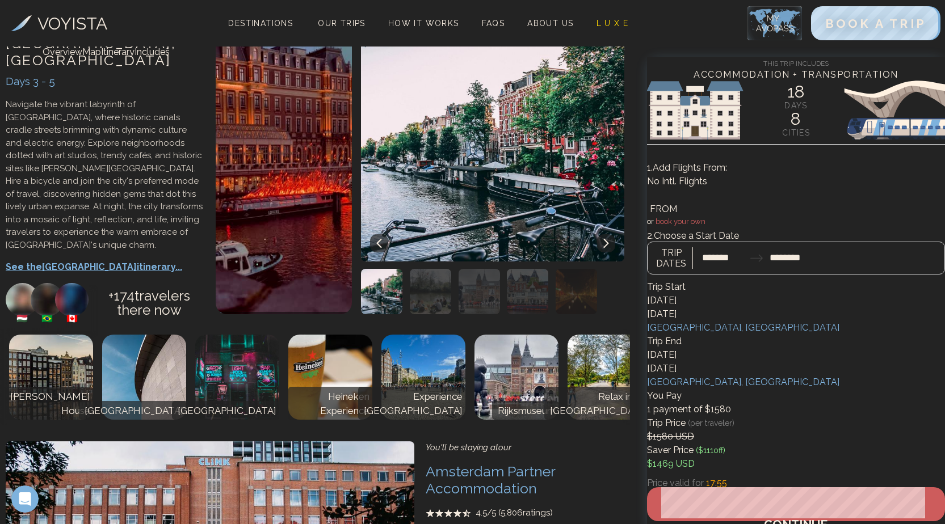
click at [170, 57] on link "Includes" at bounding box center [151, 52] width 35 height 11
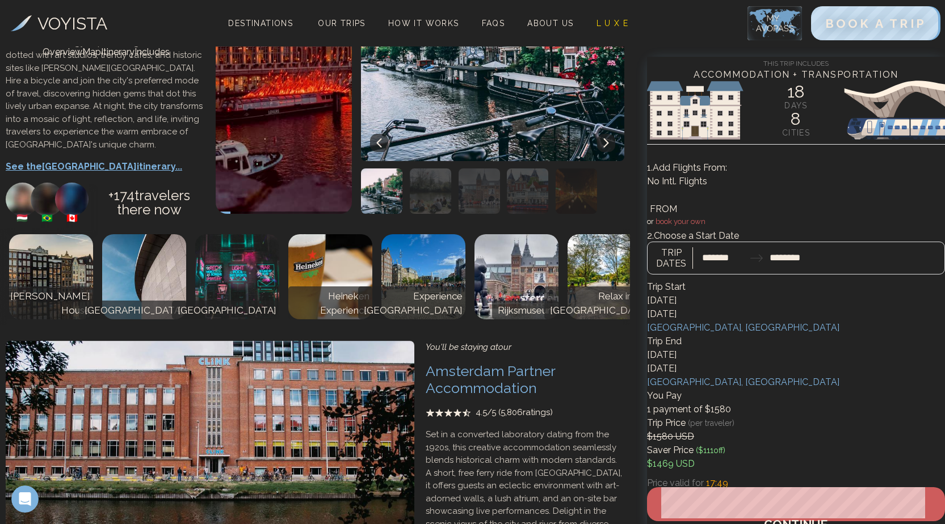
scroll to position [1293, 0]
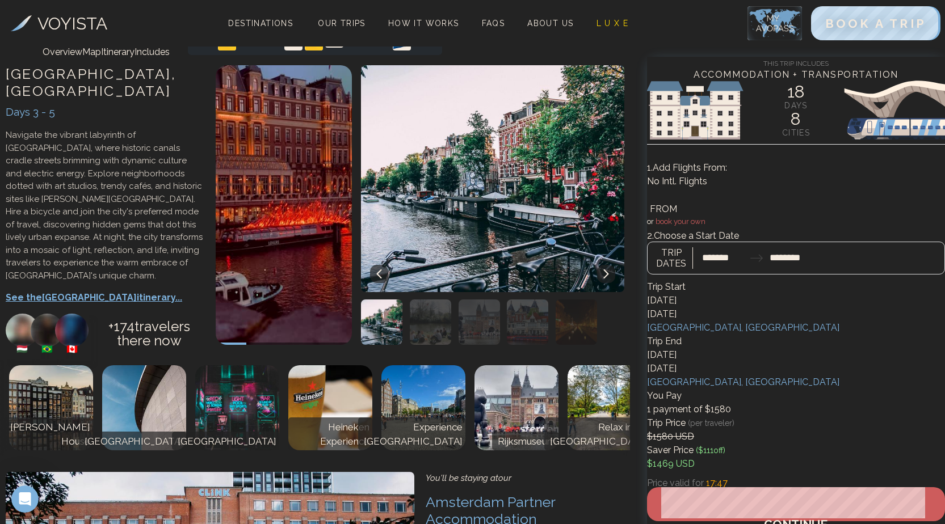
click at [289, 50] on img at bounding box center [293, 41] width 18 height 18
click at [219, 30] on div "4hr 16min train 🚆" at bounding box center [227, 14] width 60 height 32
click at [77, 305] on p "See the Amsterdam itinerary..." at bounding box center [105, 298] width 199 height 14
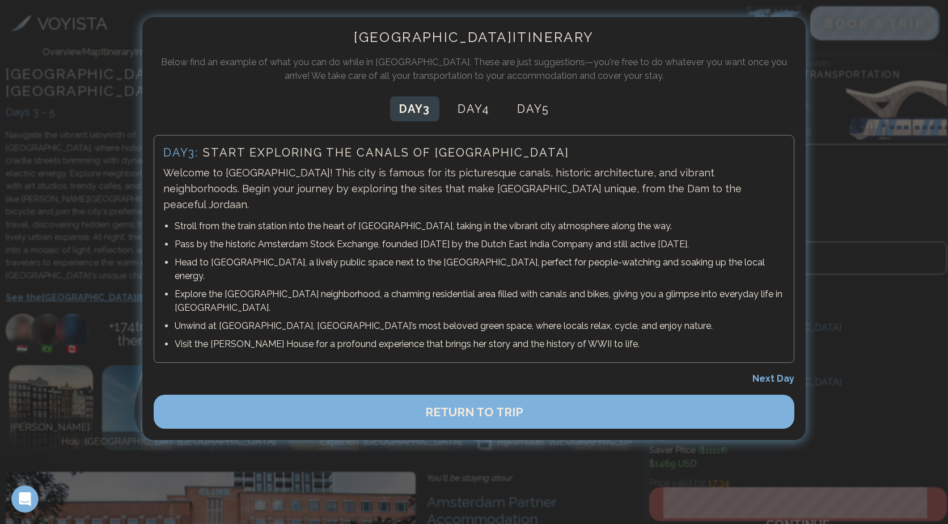
click at [764, 373] on span "Next Day" at bounding box center [774, 378] width 42 height 11
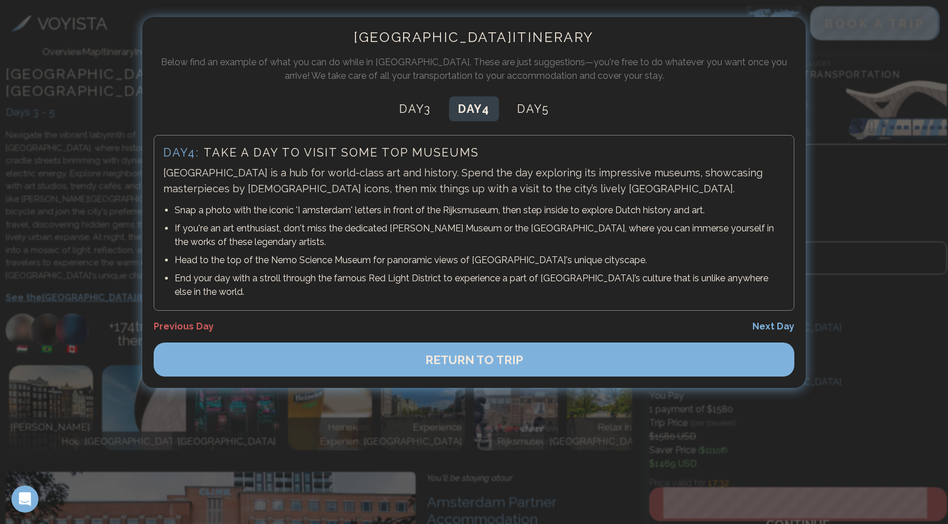
click at [764, 331] on span "Next Day" at bounding box center [774, 326] width 42 height 11
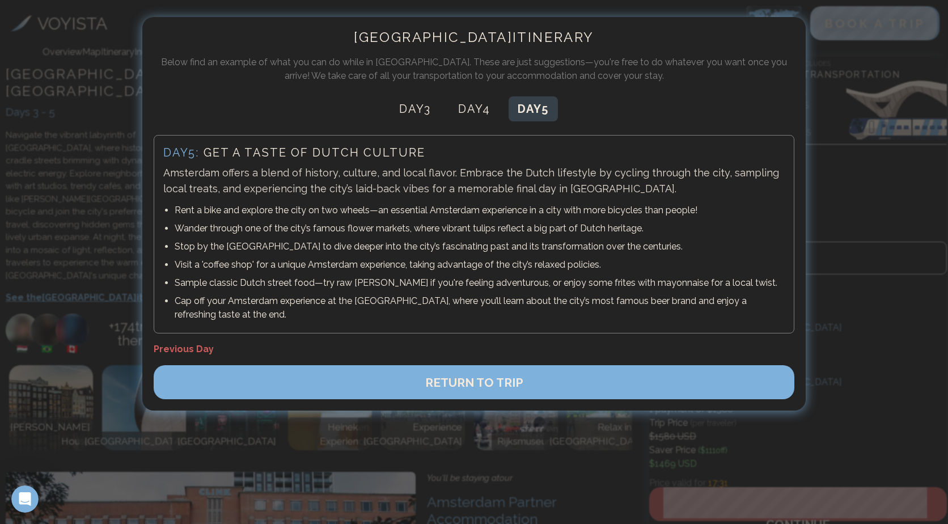
click at [801, 482] on div at bounding box center [474, 262] width 948 height 524
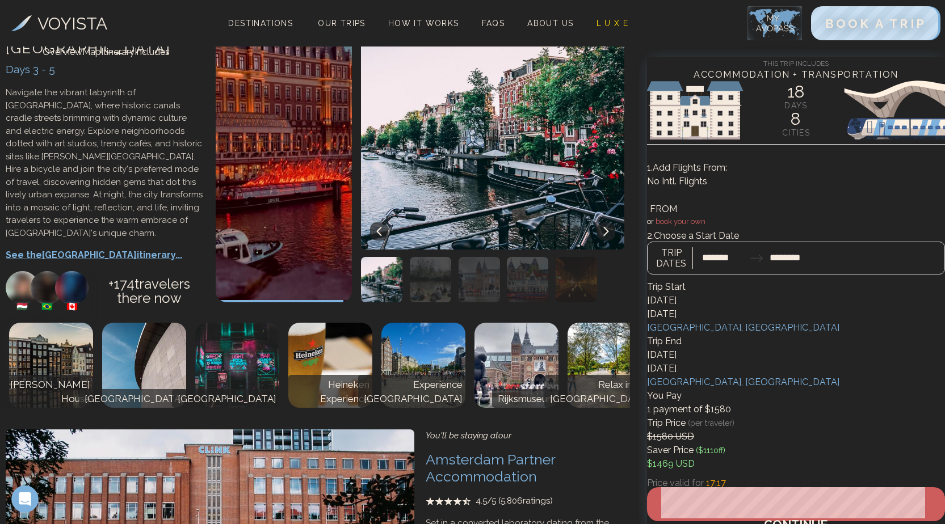
scroll to position [1406, 0]
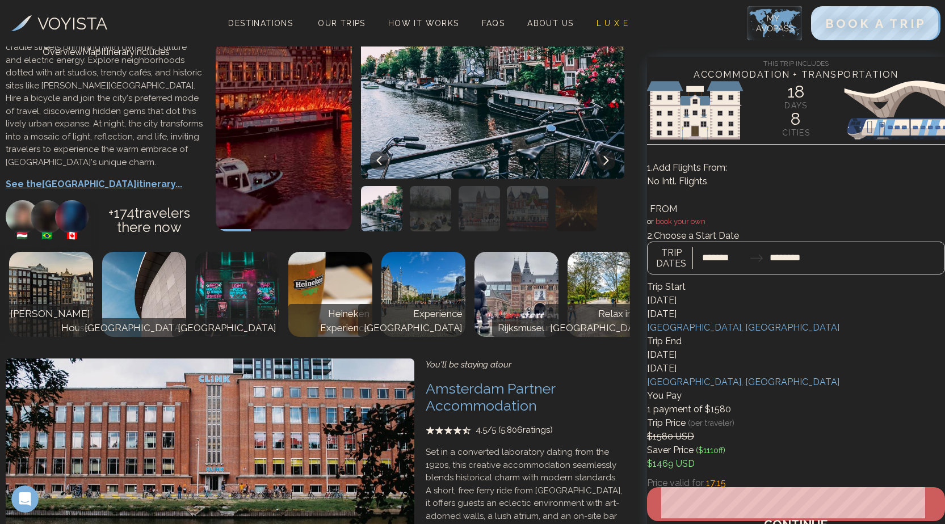
click at [102, 191] on p "See the Amsterdam itinerary..." at bounding box center [105, 185] width 199 height 14
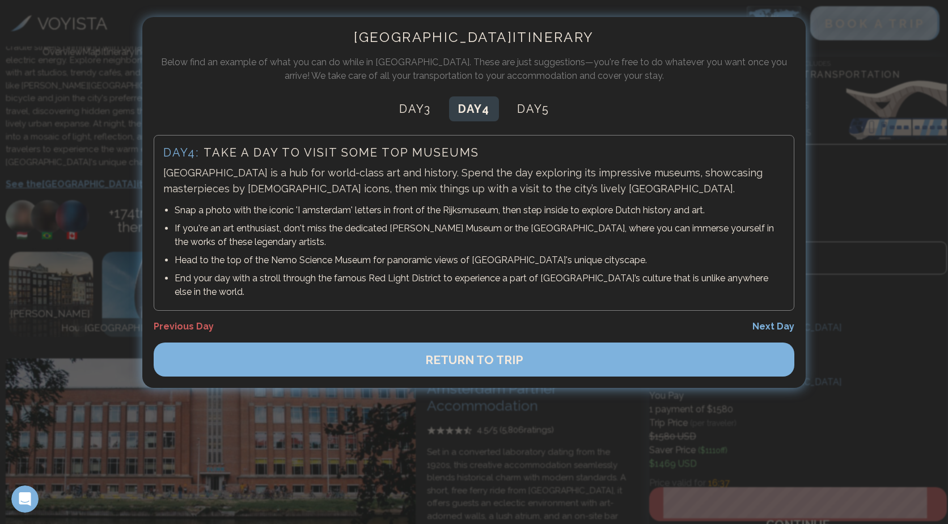
click at [653, 503] on div at bounding box center [474, 262] width 948 height 524
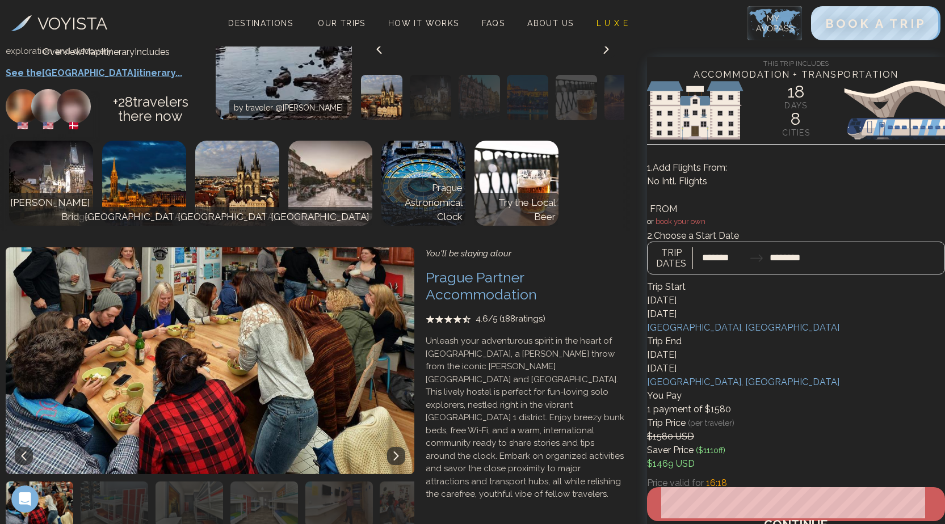
scroll to position [3051, 0]
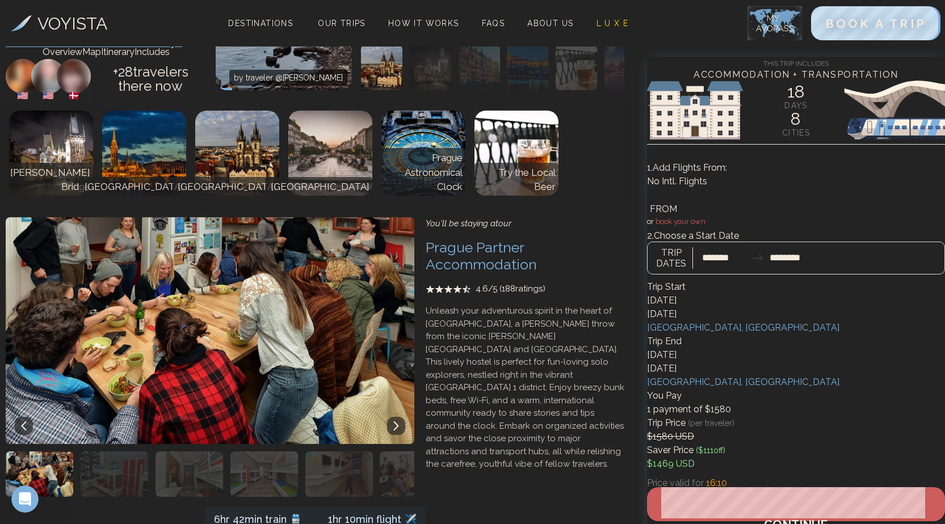
click at [170, 57] on link "Includes" at bounding box center [151, 52] width 35 height 11
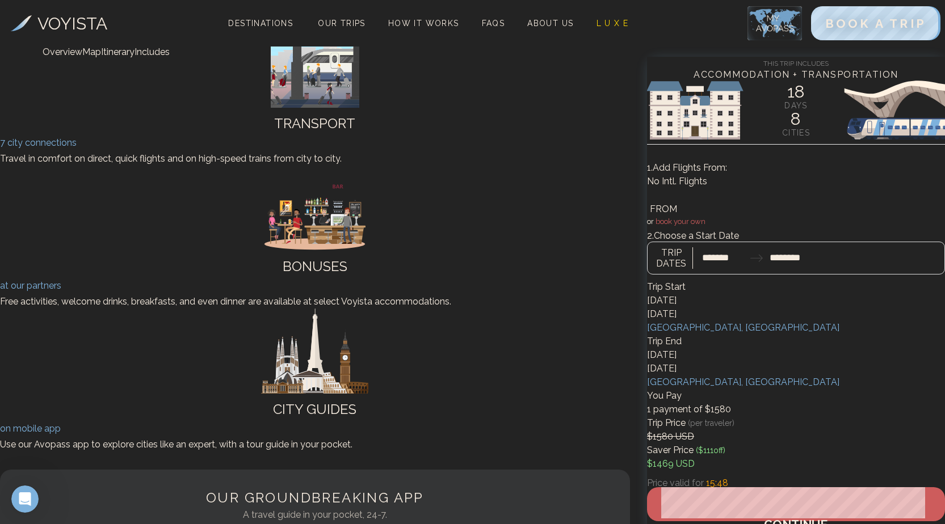
scroll to position [6754, 0]
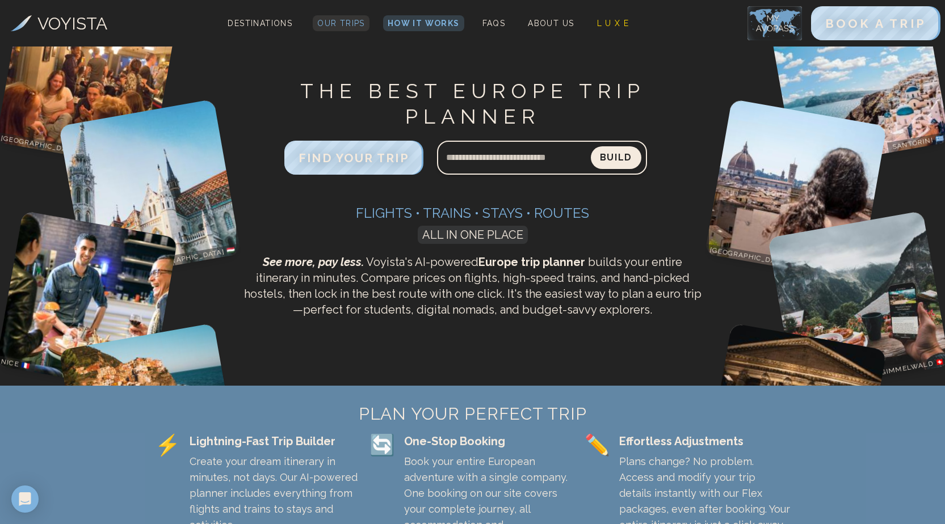
click at [330, 27] on span "Our Trips" at bounding box center [341, 23] width 48 height 9
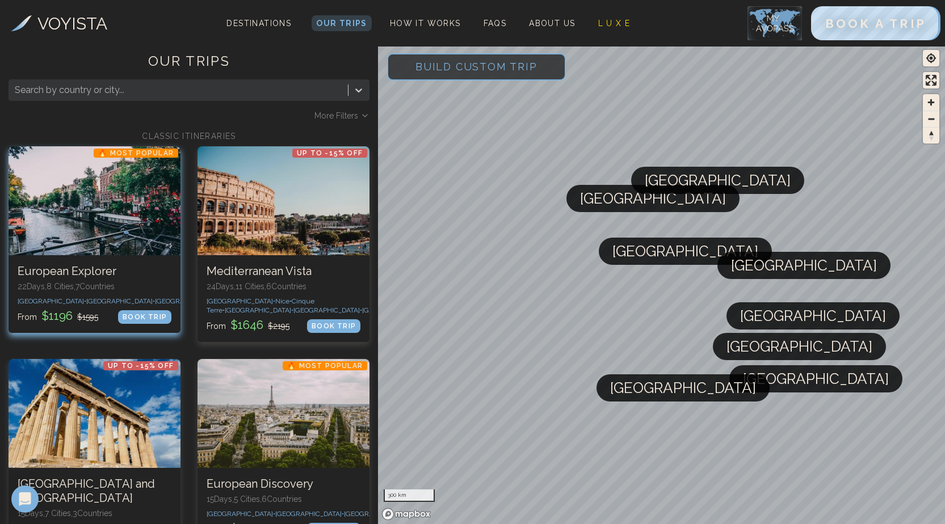
click at [75, 201] on div at bounding box center [95, 200] width 172 height 109
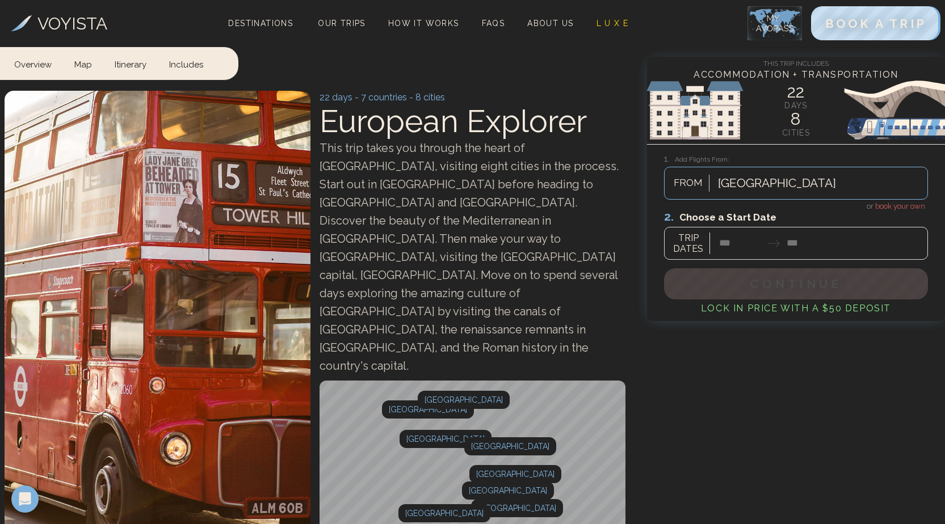
click at [899, 205] on span "book your own" at bounding box center [900, 206] width 50 height 9
click at [191, 63] on link "Includes" at bounding box center [189, 63] width 57 height 33
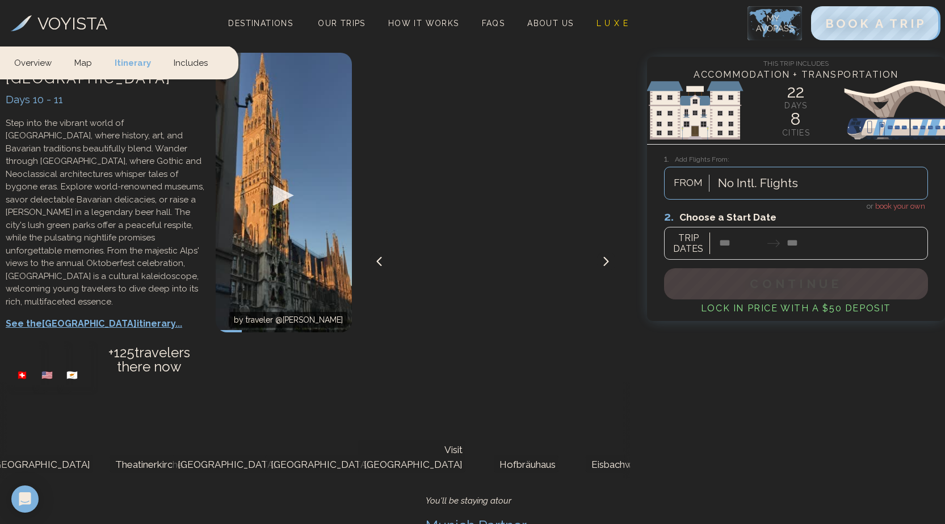
scroll to position [6475, 0]
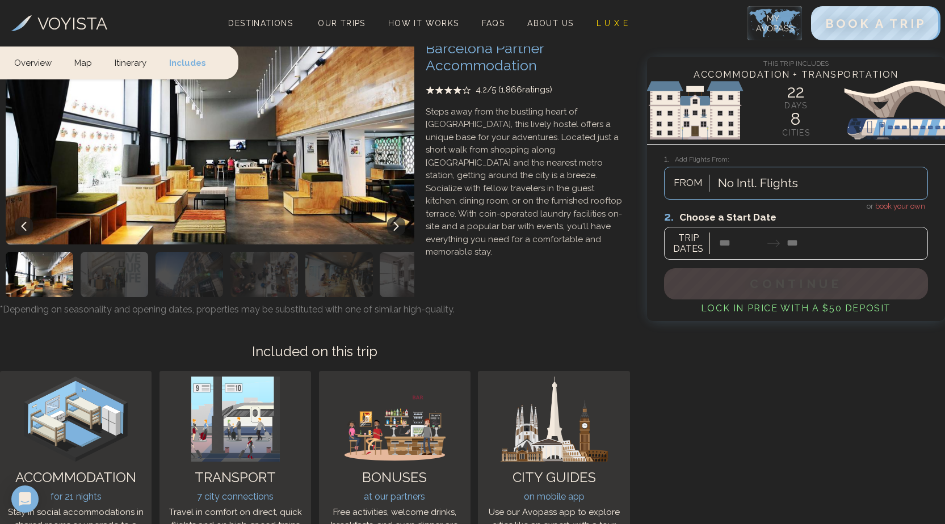
click at [141, 57] on link "Itinerary" at bounding box center [130, 61] width 54 height 33
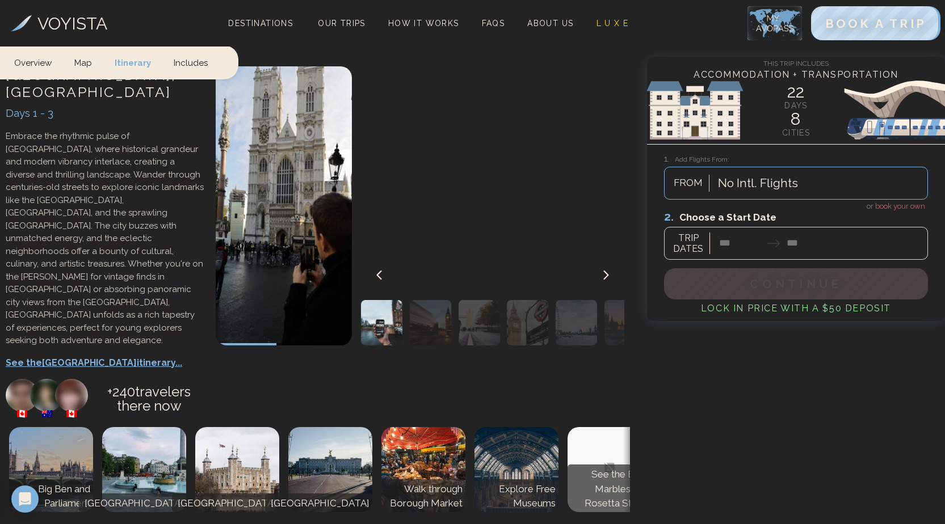
scroll to position [368, 0]
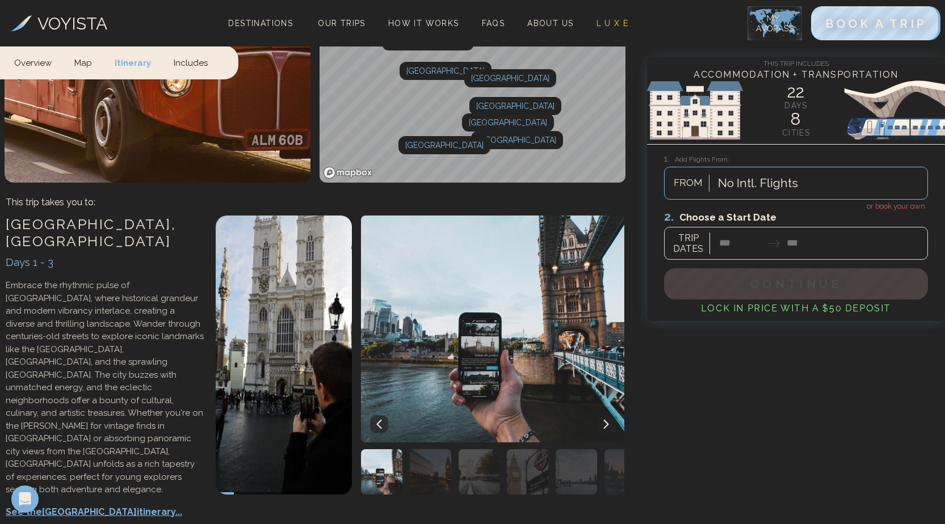
click at [91, 65] on link "Map" at bounding box center [83, 61] width 40 height 33
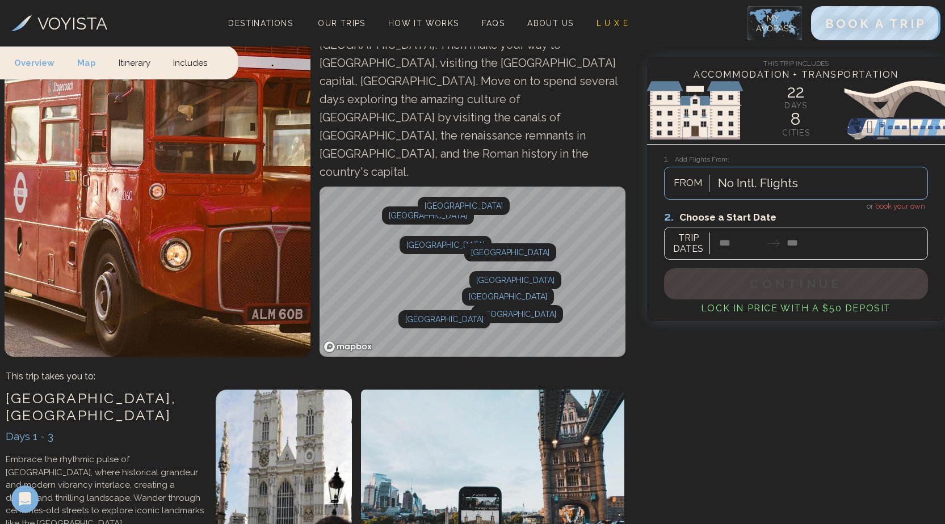
scroll to position [193, 0]
click at [42, 60] on link "Overview" at bounding box center [40, 61] width 52 height 33
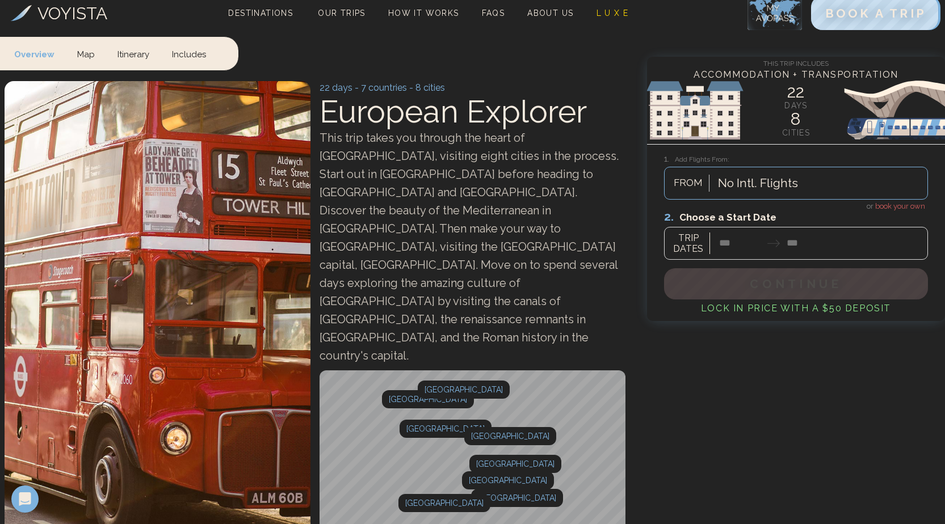
scroll to position [0, 0]
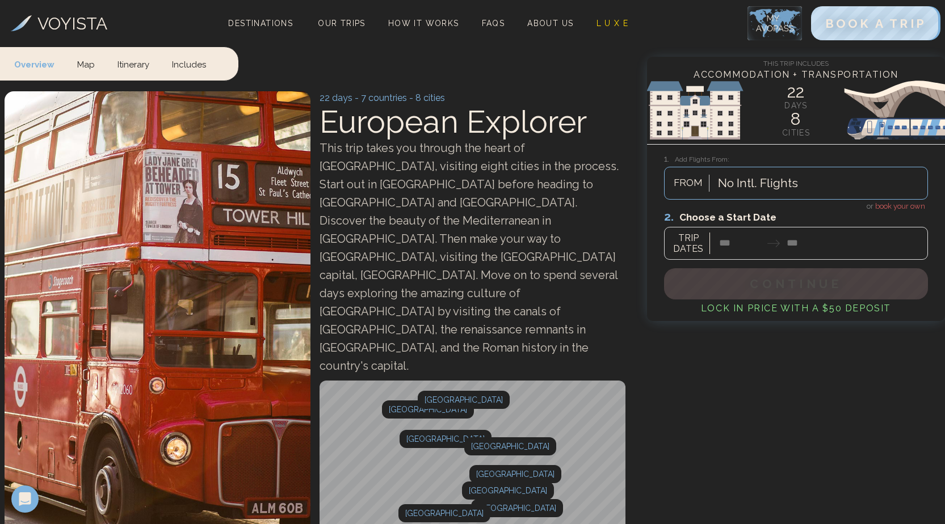
click at [728, 249] on div at bounding box center [796, 234] width 264 height 50
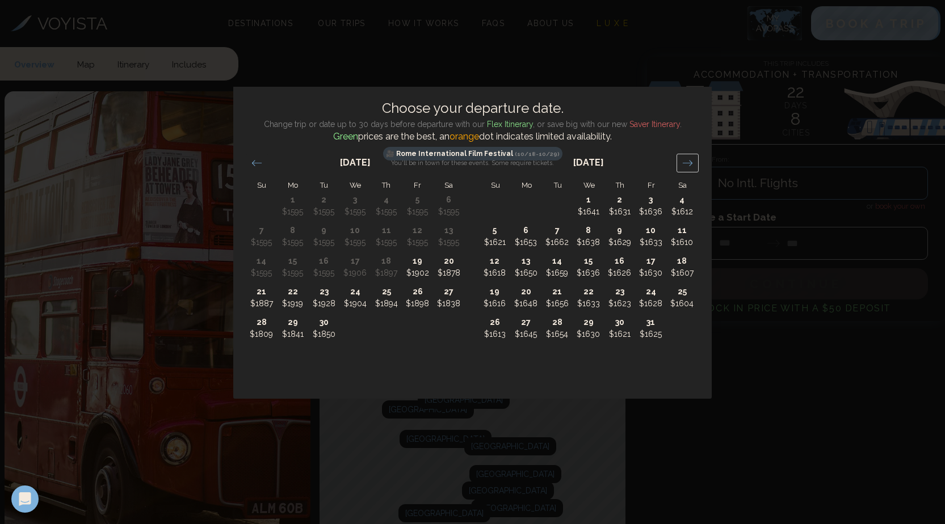
click at [684, 165] on icon "Move forward to switch to the next month." at bounding box center [687, 163] width 11 height 11
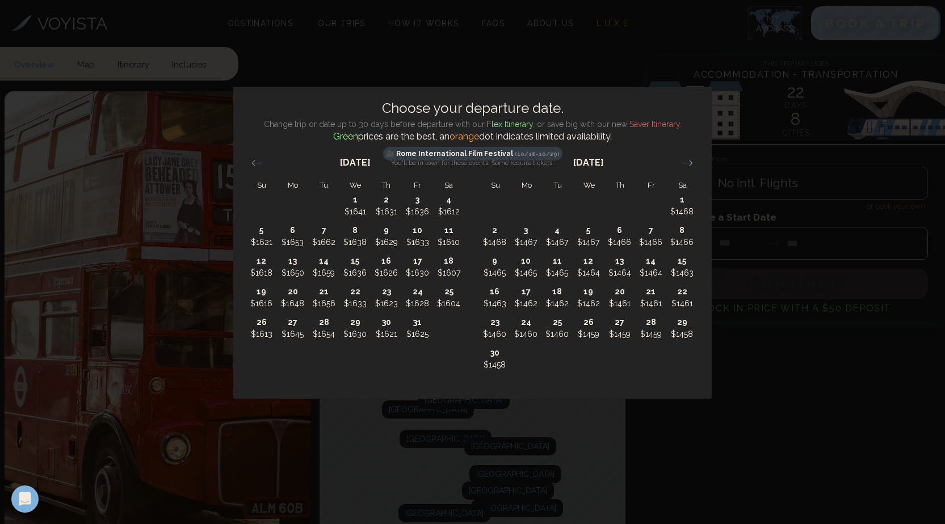
click at [755, 124] on div "Choose your departure date. Change trip or date up to 30 days before departure …" at bounding box center [472, 262] width 945 height 524
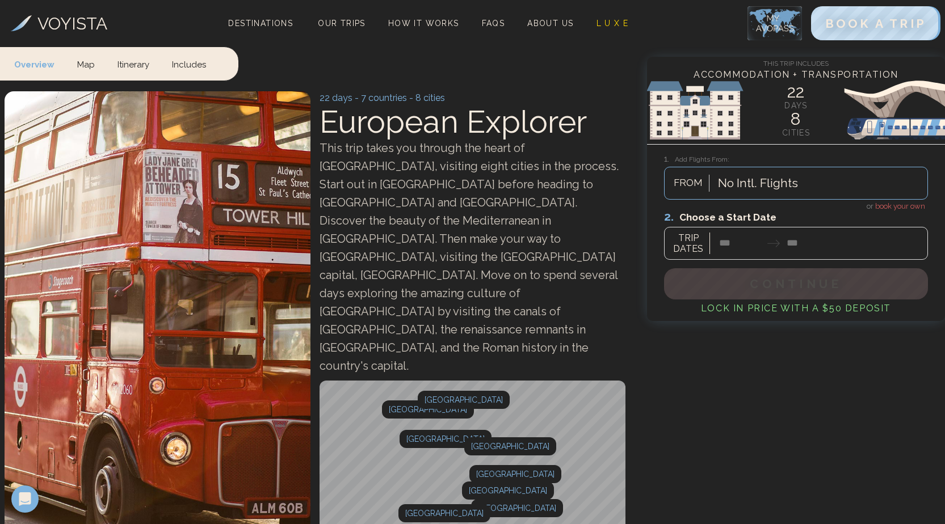
click at [743, 241] on div at bounding box center [796, 234] width 264 height 50
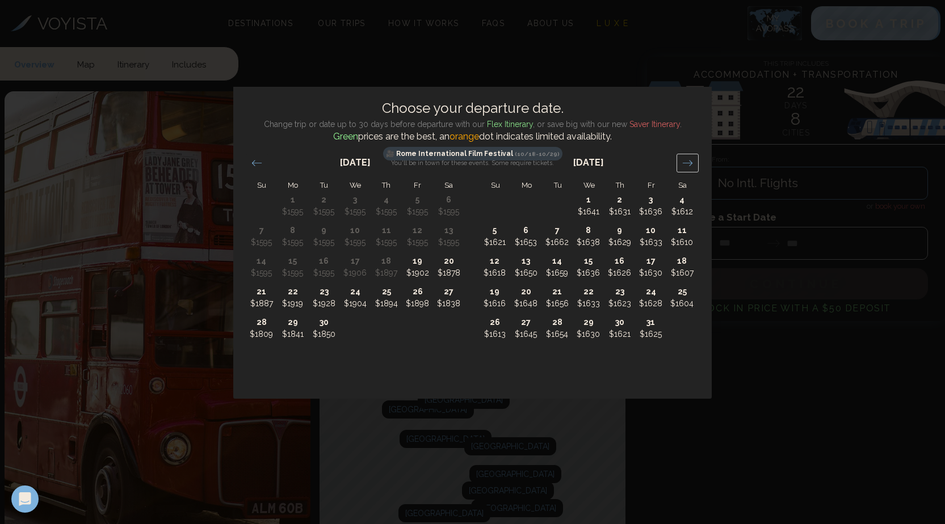
click at [688, 166] on icon "Move forward to switch to the next month." at bounding box center [687, 163] width 11 height 11
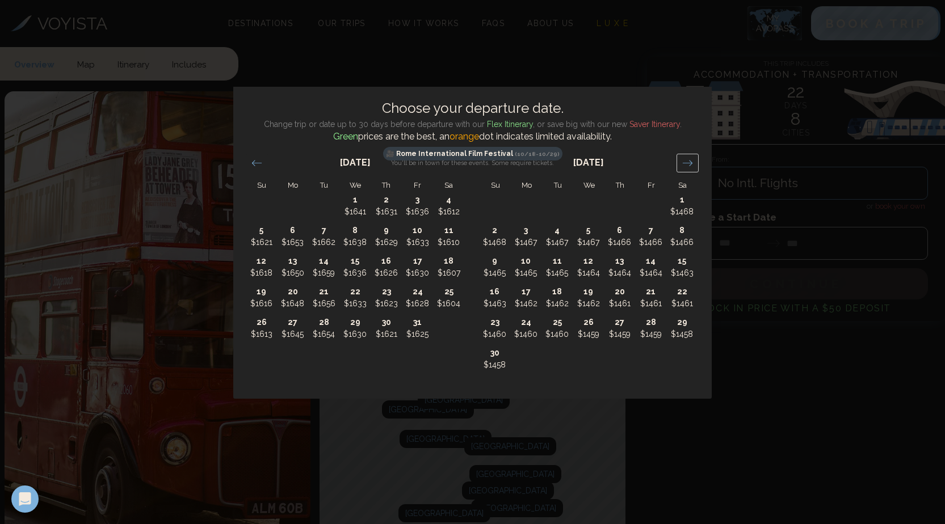
click at [688, 166] on icon "Move forward to switch to the next month." at bounding box center [687, 163] width 11 height 11
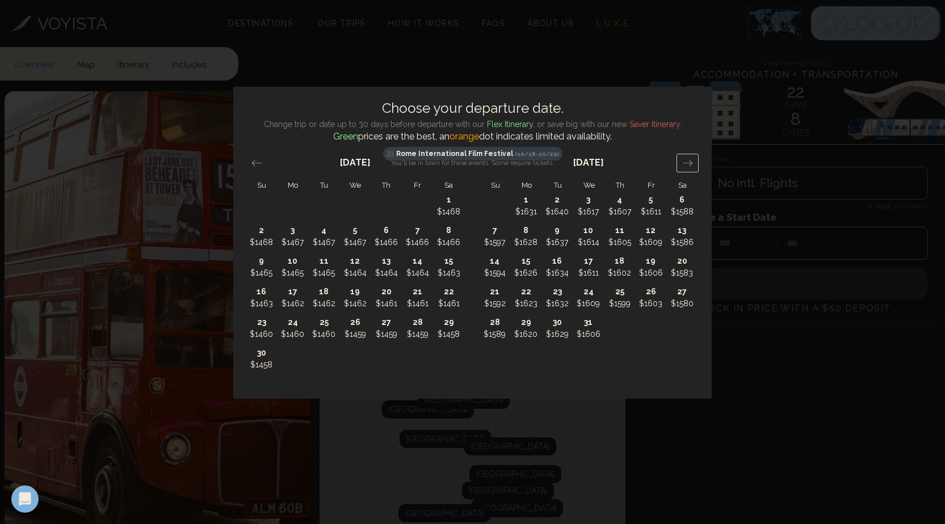
click at [688, 166] on icon "Move forward to switch to the next month." at bounding box center [687, 163] width 11 height 11
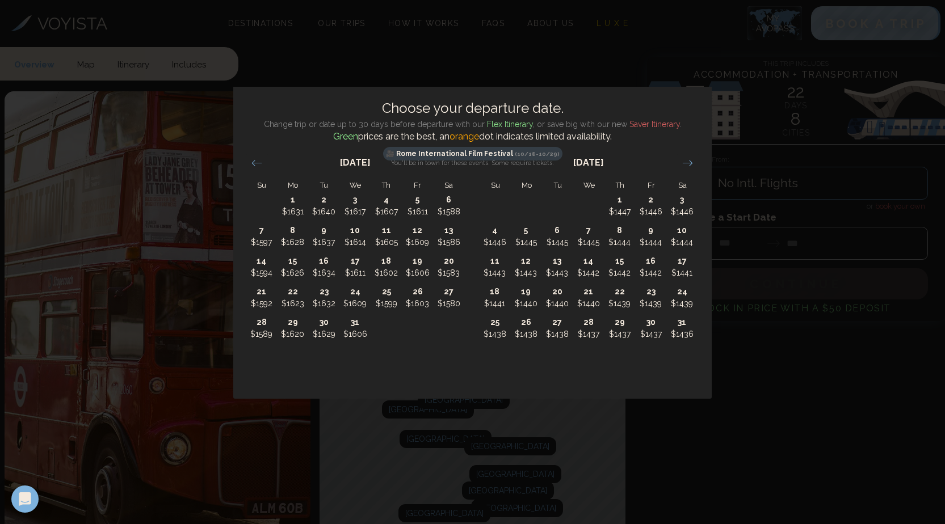
click at [457, 34] on div "Choose your departure date. Change trip or date up to 30 days before departure …" at bounding box center [472, 262] width 945 height 524
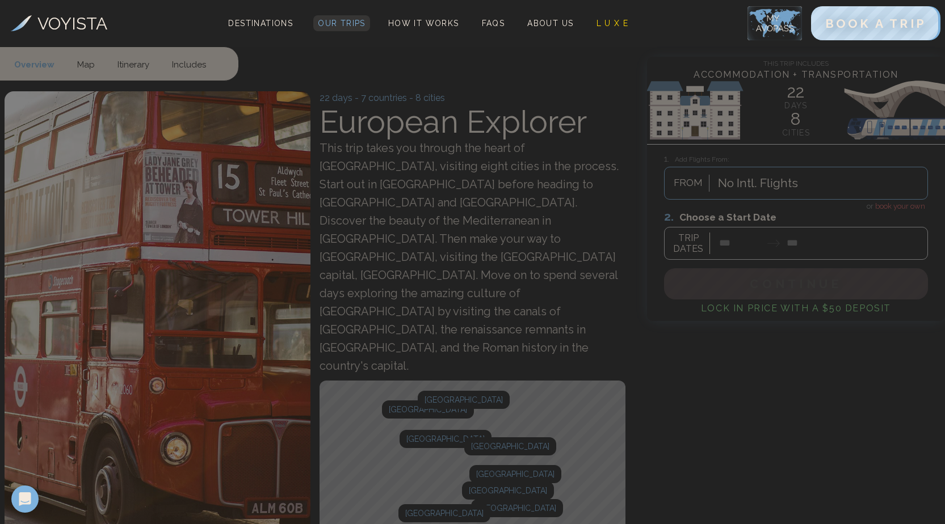
click at [360, 24] on span "Our Trips" at bounding box center [342, 23] width 48 height 9
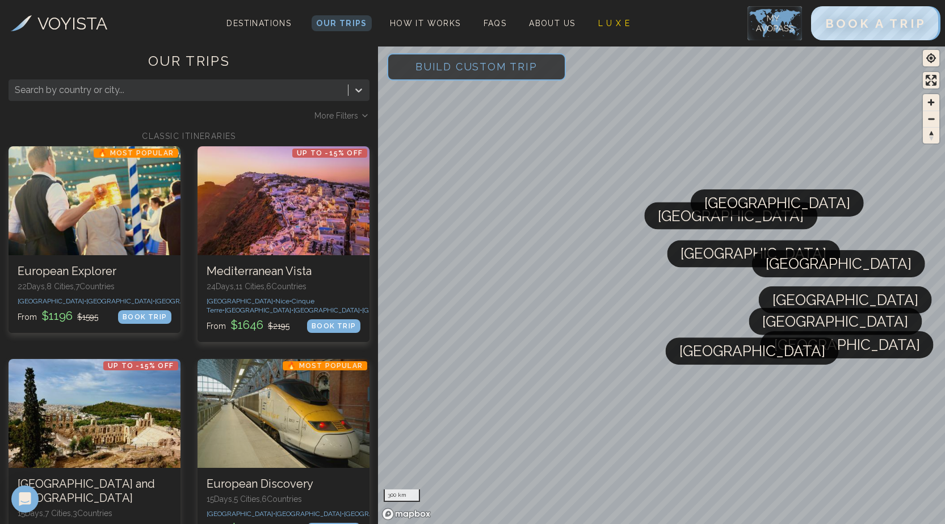
click at [252, 92] on div at bounding box center [178, 90] width 327 height 16
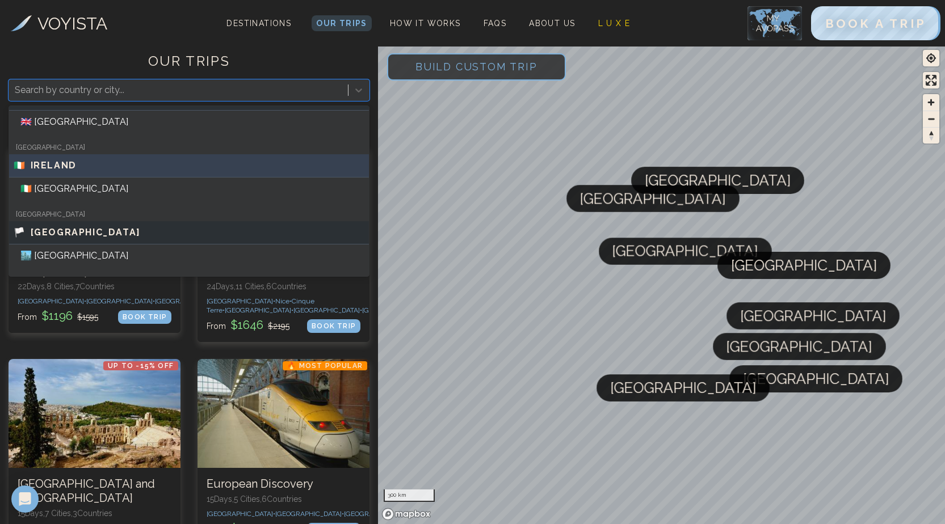
scroll to position [57, 0]
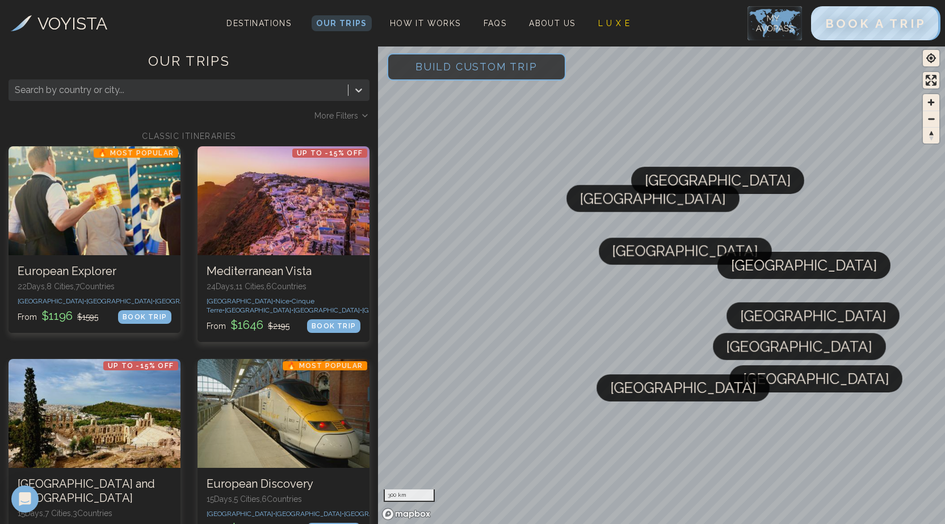
click at [176, 54] on h1 "OUR TRIPS" at bounding box center [189, 65] width 361 height 27
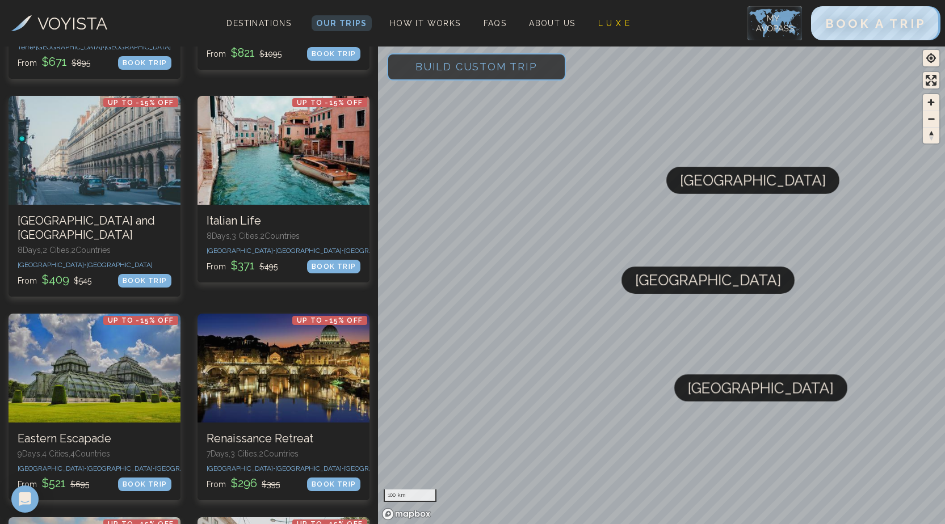
scroll to position [0, 0]
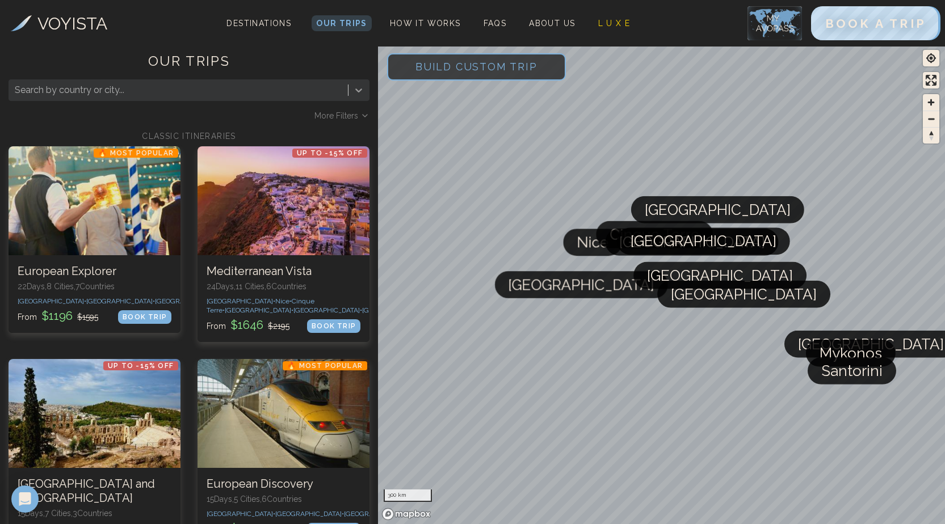
click at [360, 93] on icon at bounding box center [358, 90] width 11 height 11
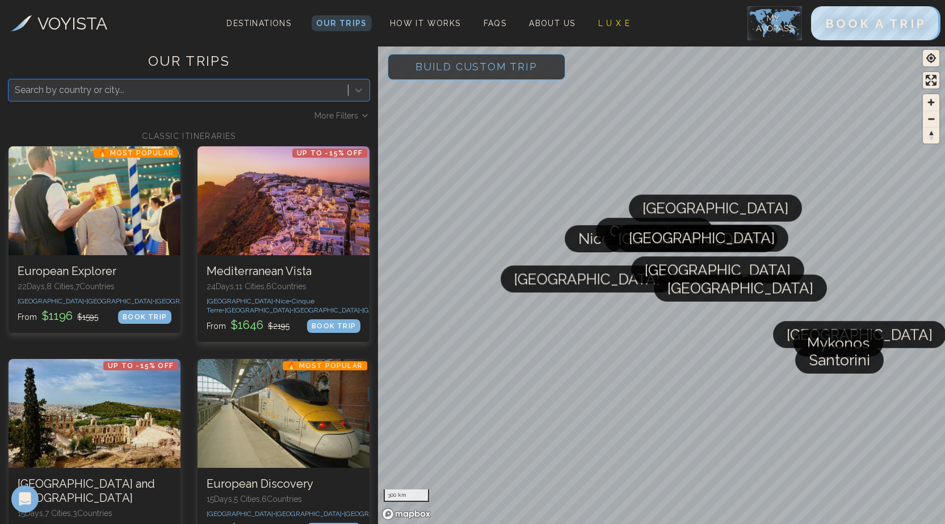
click at [117, 90] on div at bounding box center [178, 90] width 327 height 16
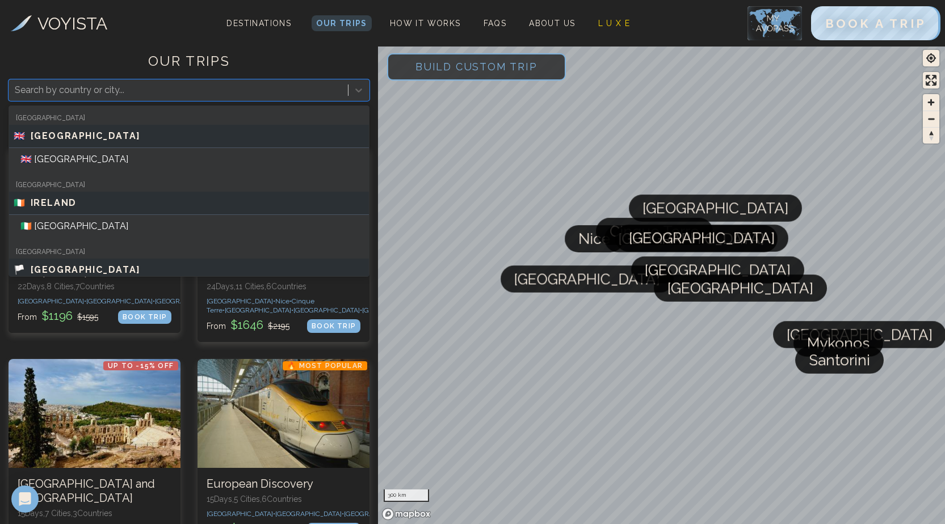
click at [117, 90] on div at bounding box center [178, 90] width 327 height 16
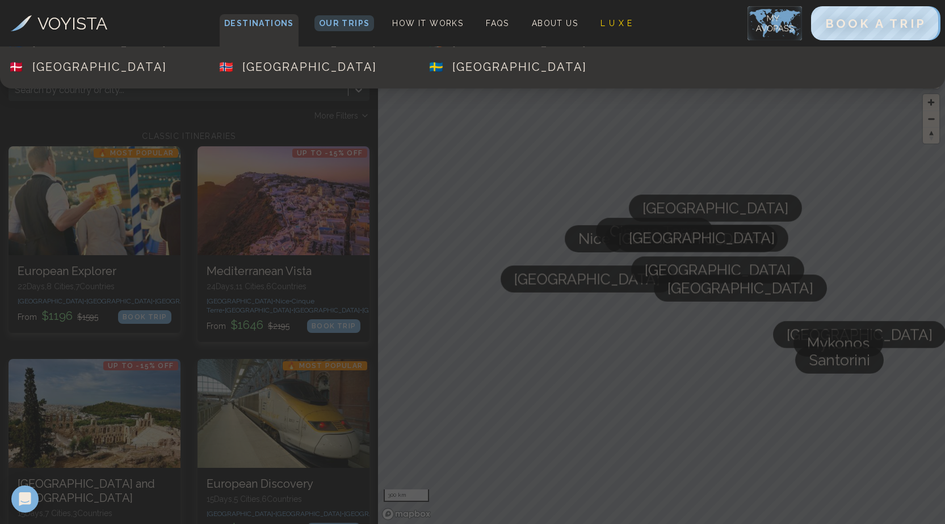
click at [284, 45] on span "Destinations" at bounding box center [259, 30] width 79 height 33
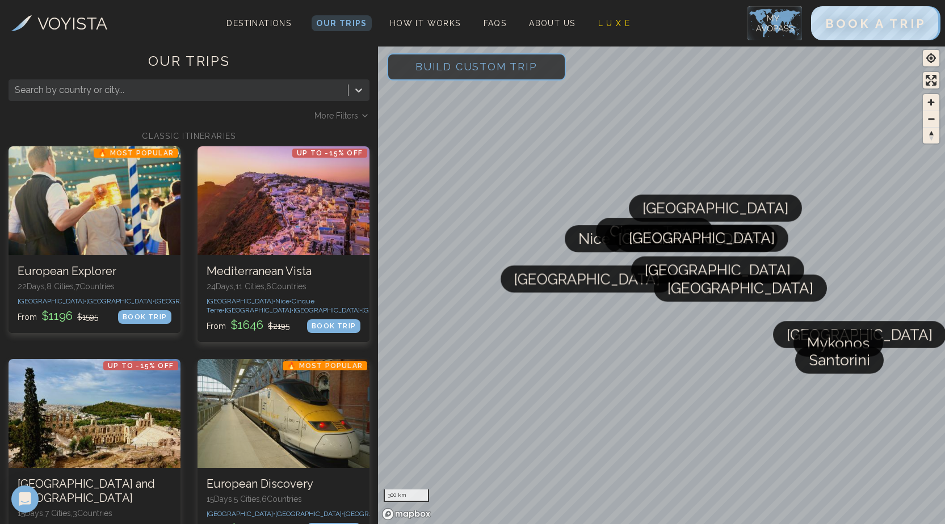
click at [343, 113] on span "More Filters" at bounding box center [336, 115] width 44 height 11
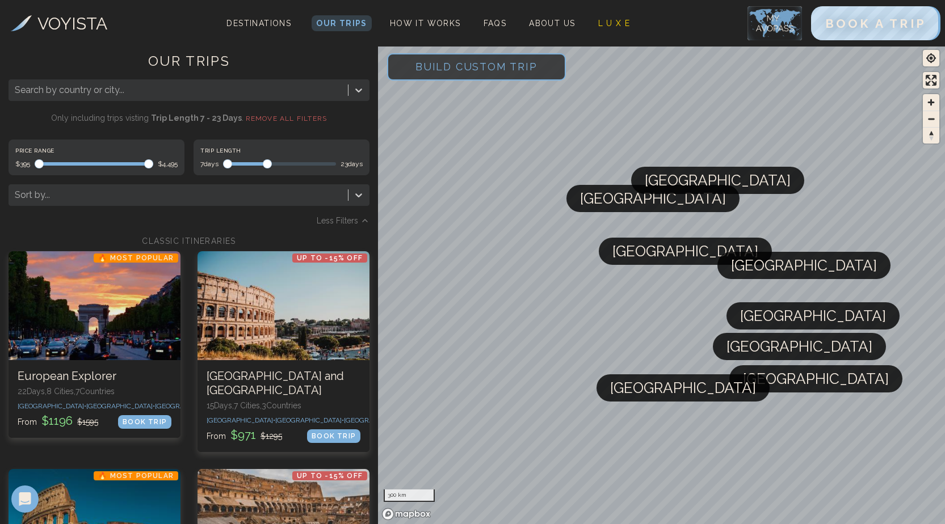
click at [265, 159] on span "Maximum" at bounding box center [267, 163] width 9 height 9
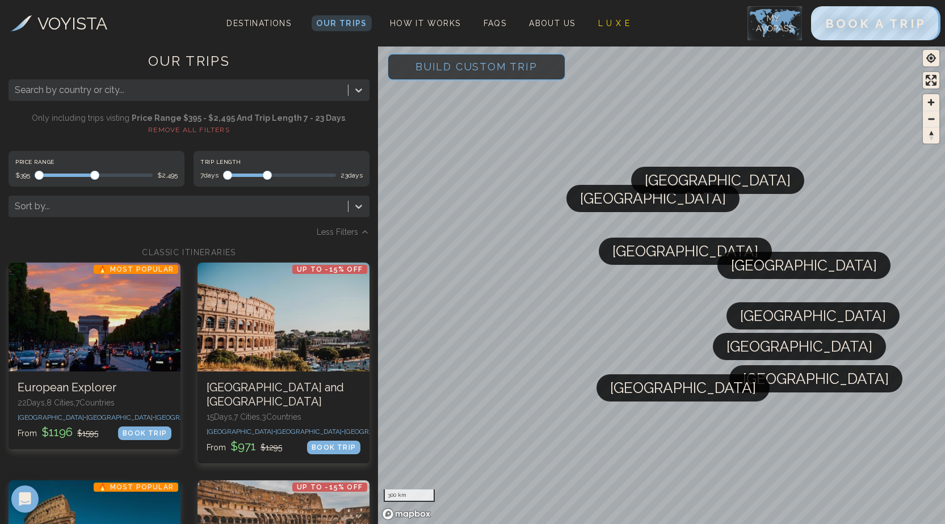
click at [95, 171] on span "Maximum" at bounding box center [94, 175] width 9 height 9
click at [123, 197] on div "Sort by..." at bounding box center [178, 206] width 339 height 20
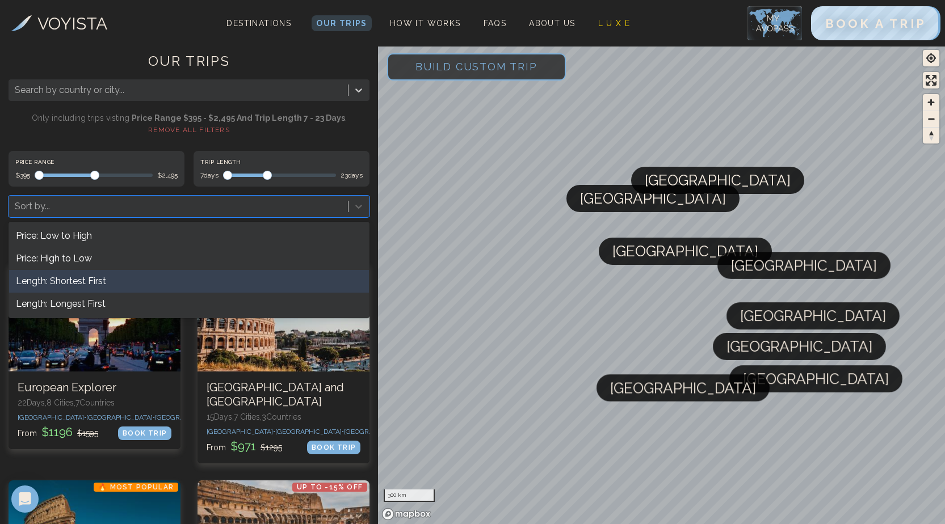
click at [106, 284] on div "Length: Shortest First" at bounding box center [189, 281] width 360 height 23
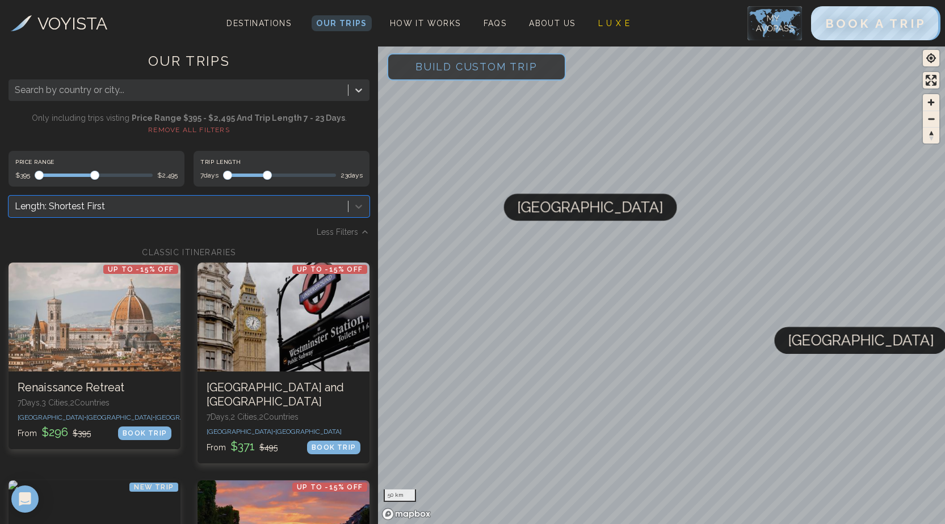
click at [228, 210] on div at bounding box center [178, 207] width 327 height 16
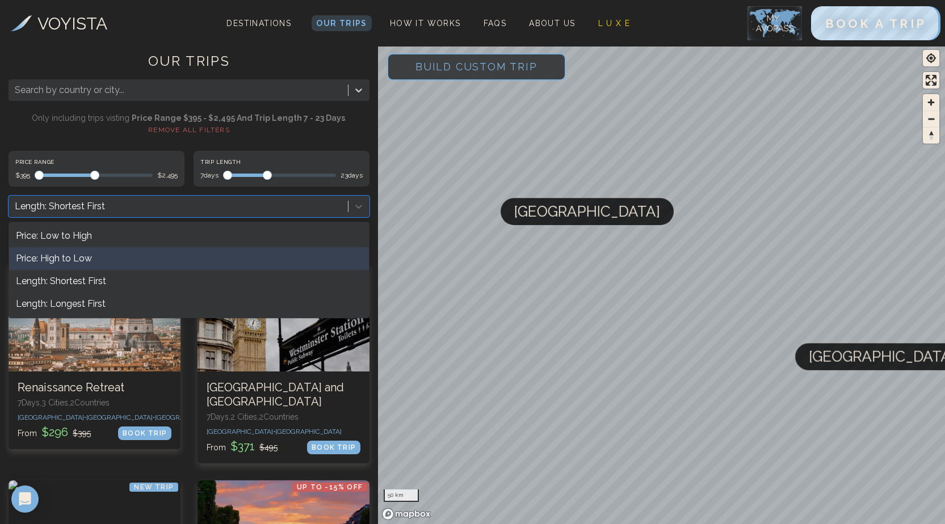
click at [127, 266] on div "Price: High to Low" at bounding box center [189, 258] width 360 height 23
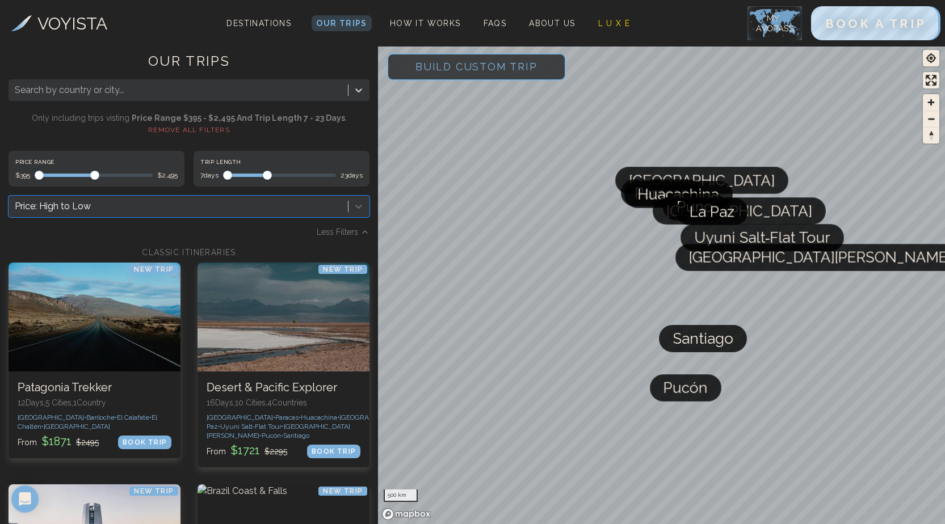
click at [189, 205] on div at bounding box center [178, 207] width 327 height 16
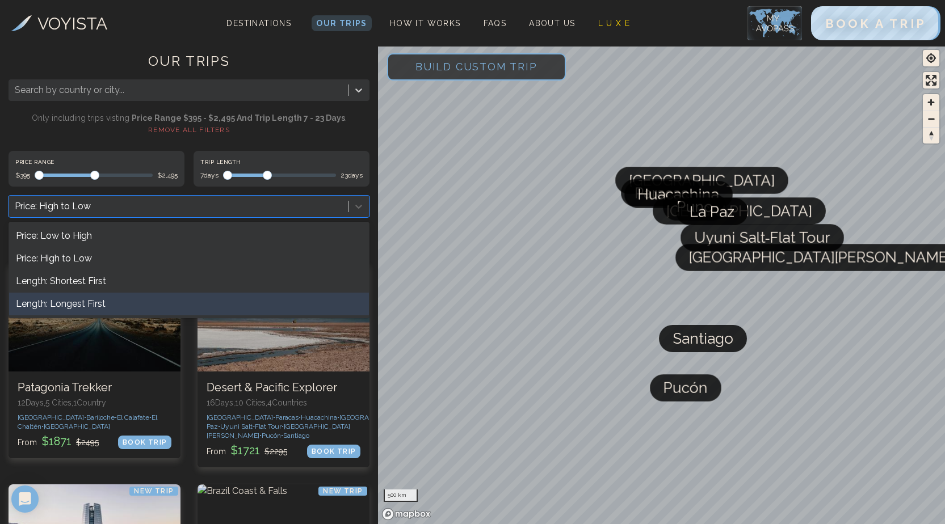
click at [101, 306] on div "Length: Longest First" at bounding box center [189, 304] width 360 height 23
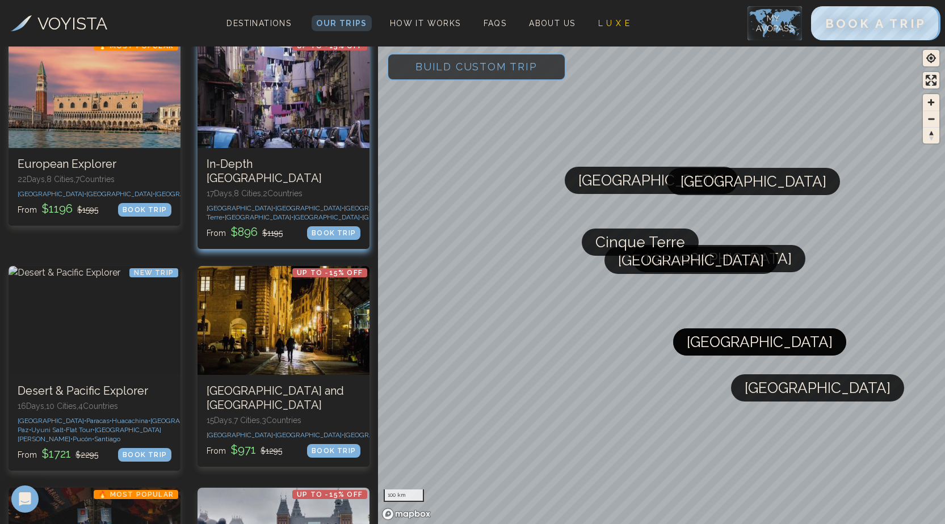
scroll to position [227, 0]
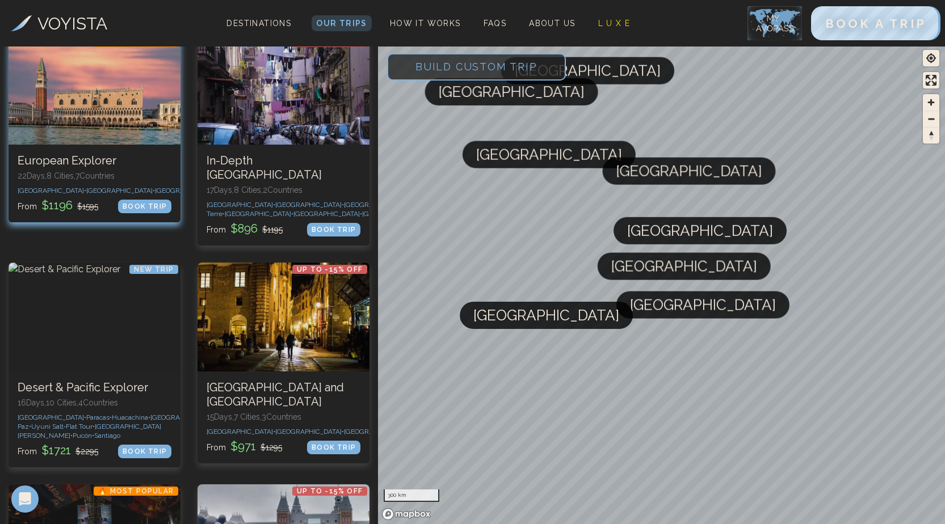
click at [155, 101] on div at bounding box center [95, 90] width 172 height 109
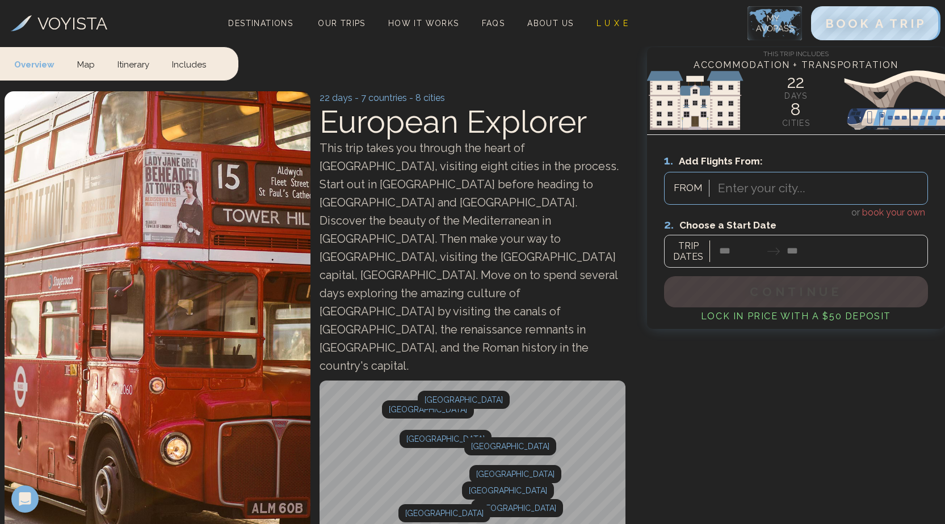
click at [895, 217] on div at bounding box center [796, 242] width 264 height 50
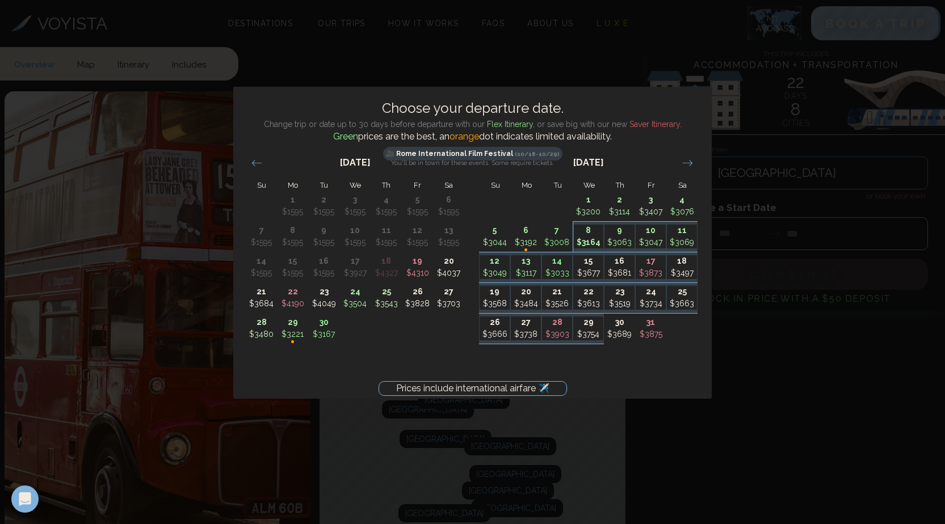
click at [598, 243] on p "$3164" at bounding box center [589, 243] width 30 height 12
type input "*******"
type input "********"
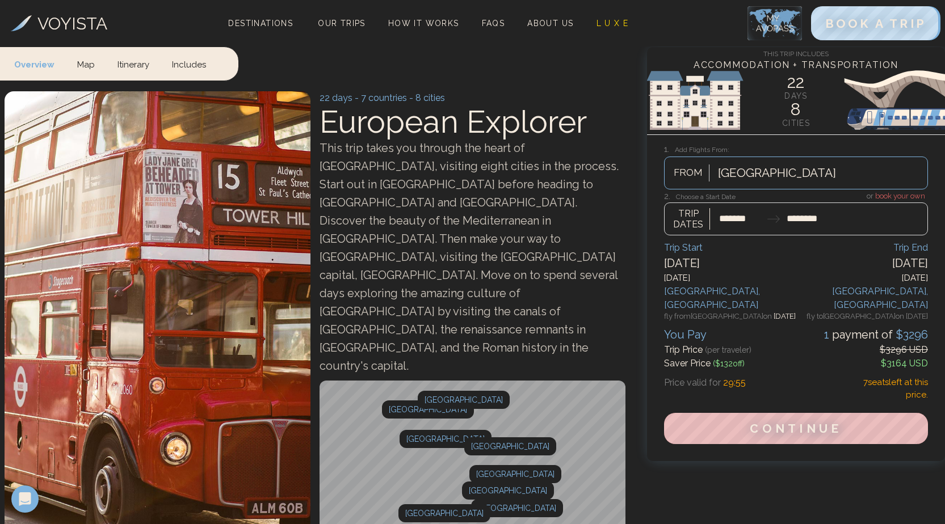
click at [811, 175] on div "[GEOGRAPHIC_DATA]" at bounding box center [819, 173] width 215 height 25
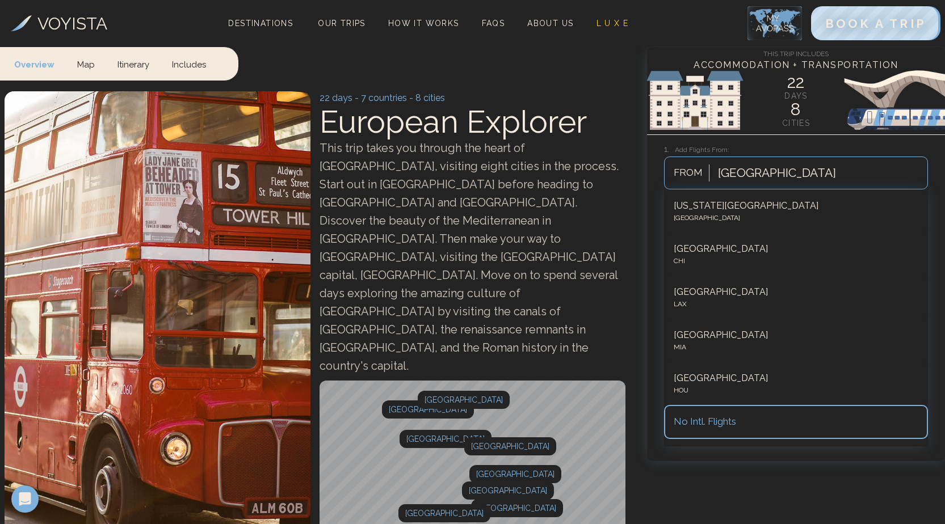
click at [717, 423] on div "No Intl. Flights" at bounding box center [795, 422] width 244 height 15
